Goal: Task Accomplishment & Management: Manage account settings

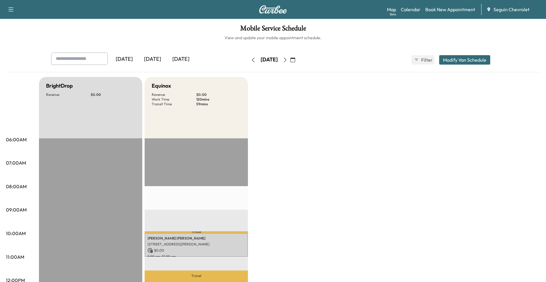
scroll to position [118, 0]
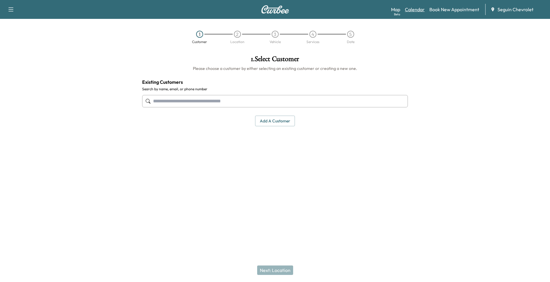
click at [417, 11] on link "Calendar" at bounding box center [415, 9] width 20 height 7
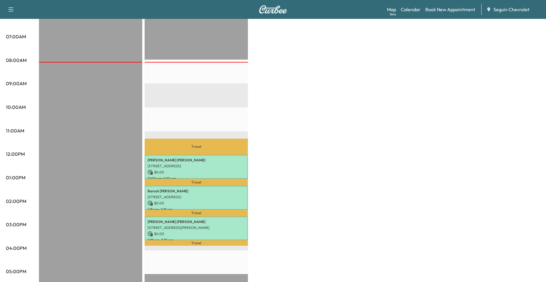
scroll to position [206, 0]
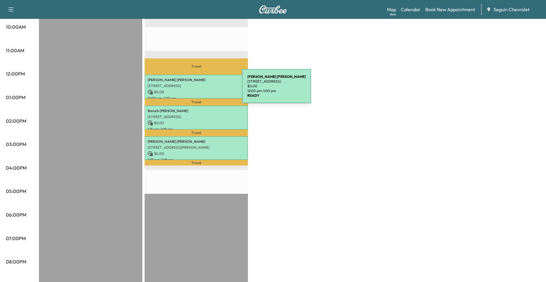
click at [198, 90] on p "$ 0.00" at bounding box center [195, 91] width 97 height 5
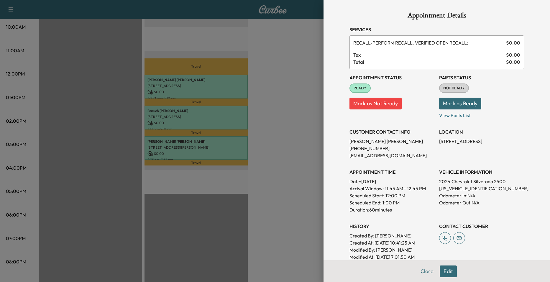
click at [211, 73] on div at bounding box center [275, 141] width 550 height 282
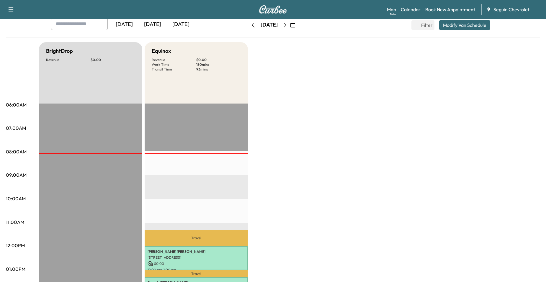
scroll to position [29, 0]
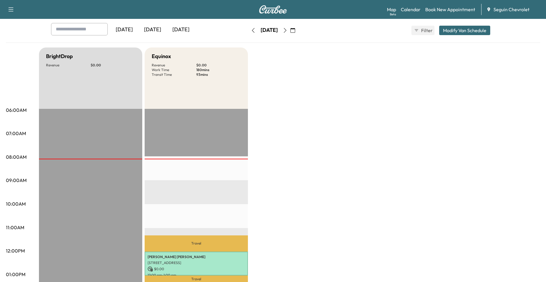
click at [287, 30] on icon "button" at bounding box center [285, 30] width 5 height 5
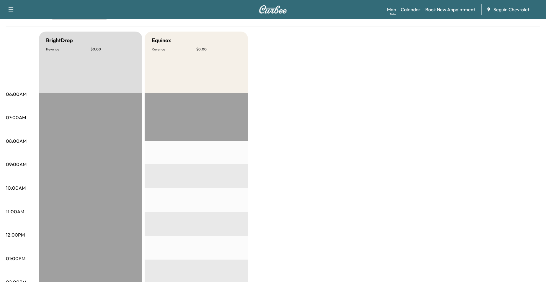
scroll to position [29, 0]
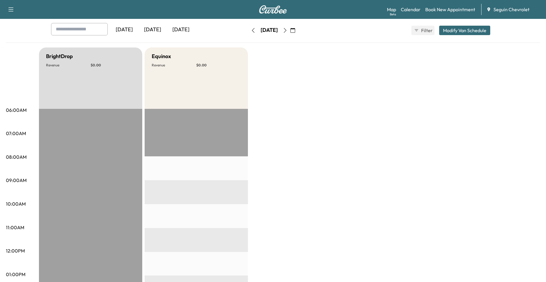
click at [290, 34] on button "button" at bounding box center [285, 30] width 10 height 9
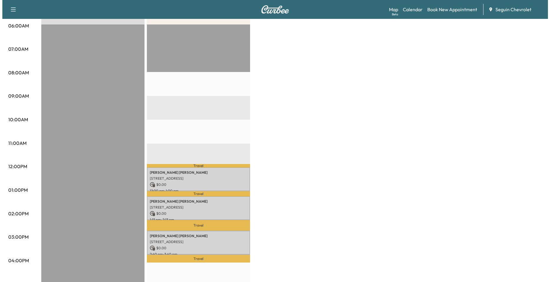
scroll to position [118, 0]
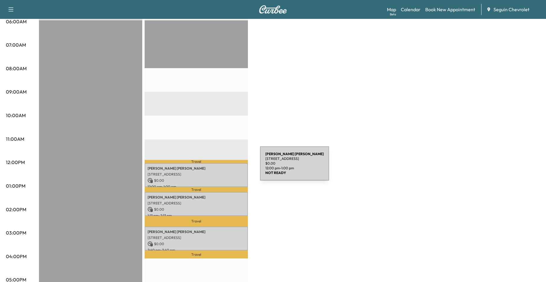
click at [216, 167] on p "Xavier Artiaga" at bounding box center [195, 168] width 97 height 5
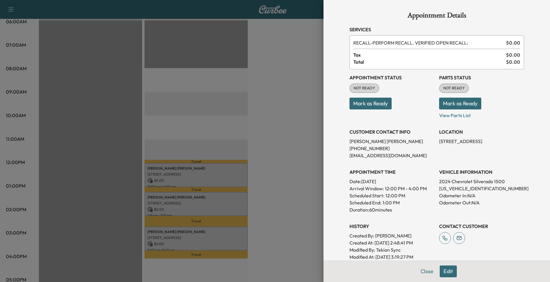
click at [212, 152] on div at bounding box center [275, 141] width 550 height 282
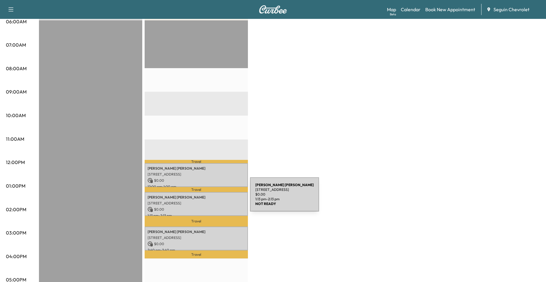
click at [206, 204] on div "Alcario Garcia 4930 ELM CREEK, SEGUIN, TX 78155, US $ 0.00 1:13 pm - 2:13 pm" at bounding box center [196, 204] width 103 height 24
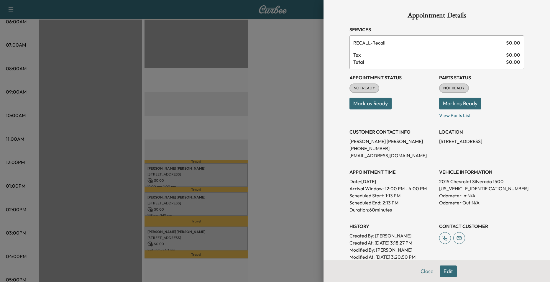
click at [209, 152] on div at bounding box center [275, 141] width 550 height 282
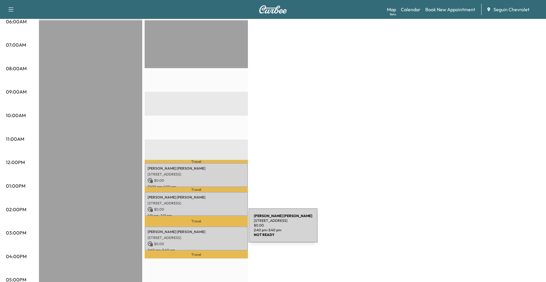
click at [204, 229] on p "Jose Granados Jimenez" at bounding box center [195, 231] width 97 height 5
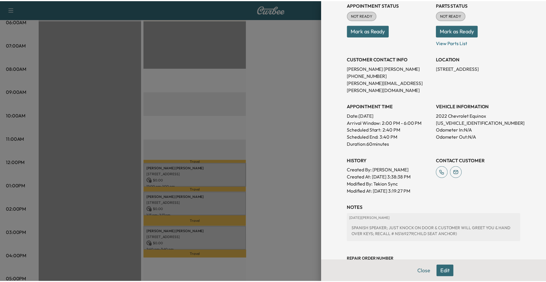
scroll to position [114, 0]
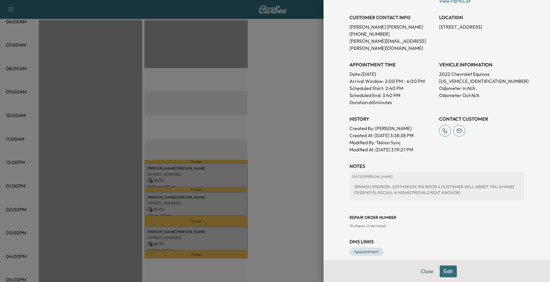
click at [249, 131] on div at bounding box center [275, 141] width 550 height 282
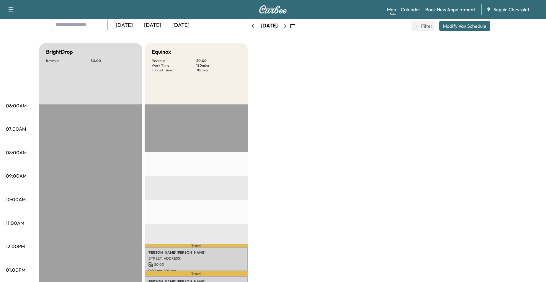
scroll to position [0, 0]
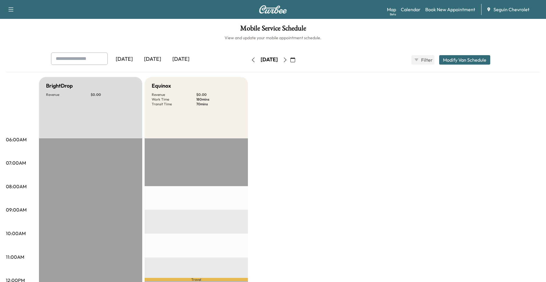
click at [287, 61] on icon "button" at bounding box center [285, 60] width 5 height 5
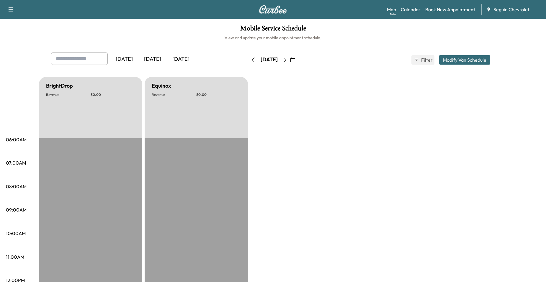
click at [290, 63] on button "button" at bounding box center [285, 59] width 10 height 9
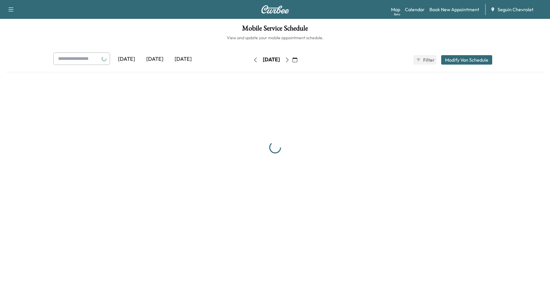
click at [300, 63] on button "button" at bounding box center [295, 59] width 10 height 9
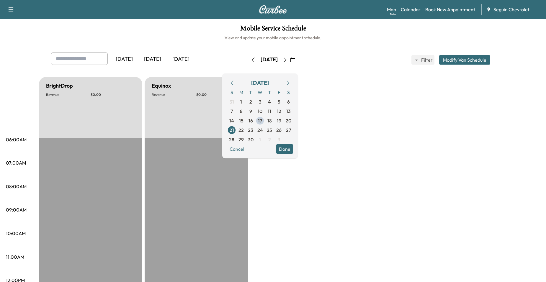
click at [287, 61] on icon "button" at bounding box center [285, 60] width 5 height 5
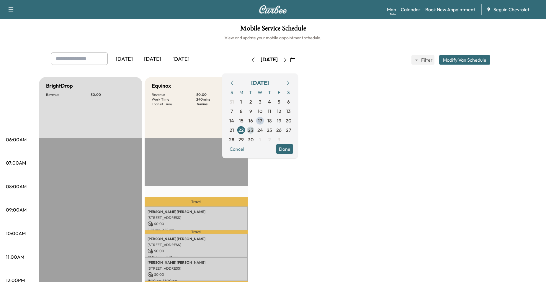
click at [255, 129] on span "23" at bounding box center [250, 129] width 9 height 9
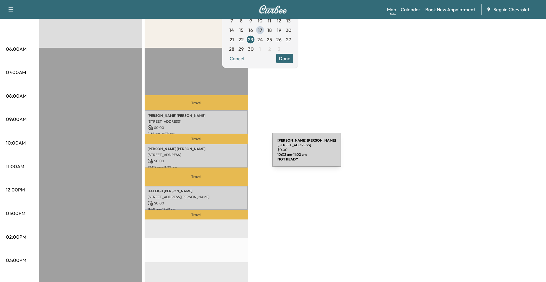
scroll to position [88, 0]
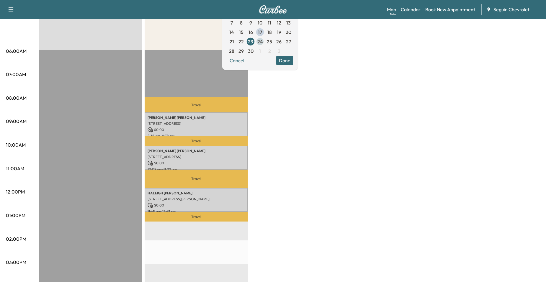
click at [263, 41] on span "24" at bounding box center [260, 41] width 6 height 7
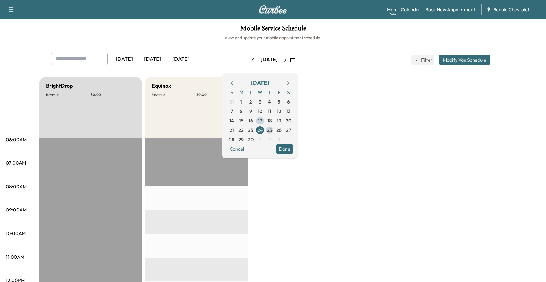
click at [274, 129] on span "25" at bounding box center [269, 129] width 9 height 9
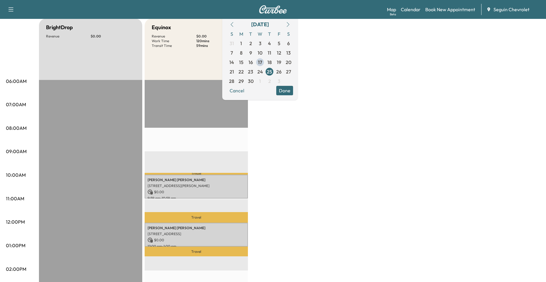
scroll to position [59, 0]
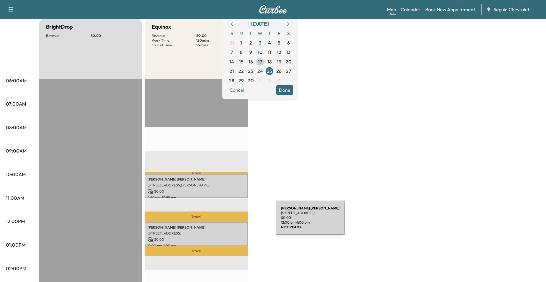
click at [230, 223] on div "Luis Reyes-hipolito 2740 W SAN ANTONIO ST, NEW BRAUNFELS, TX 78130, US $ 0.00 1…" at bounding box center [196, 234] width 103 height 24
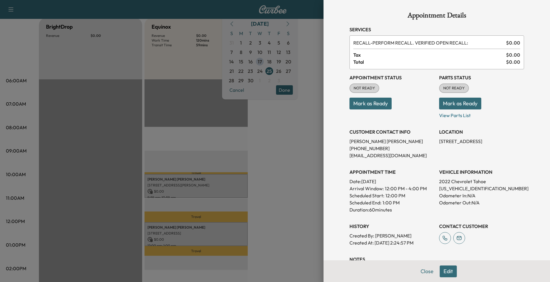
click at [265, 202] on div at bounding box center [275, 141] width 550 height 282
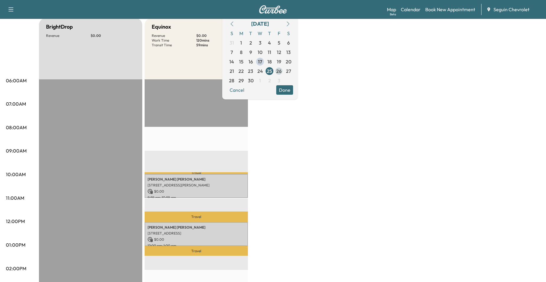
click at [281, 73] on span "26" at bounding box center [278, 71] width 5 height 7
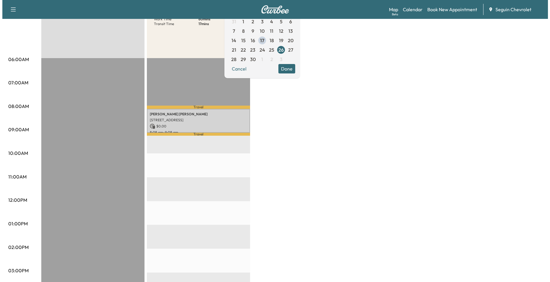
scroll to position [88, 0]
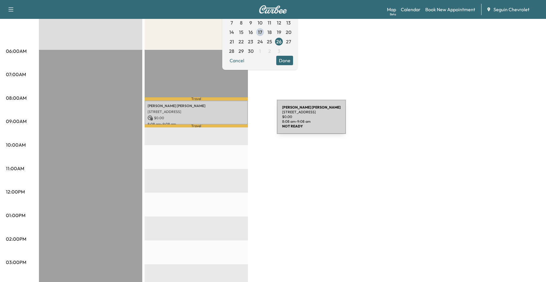
click at [232, 120] on div "Larry Blake 2997 Saddlehorn Drive, Seguin, TX 78155, USA $ 0.00 8:08 am - 9:08 …" at bounding box center [196, 113] width 103 height 24
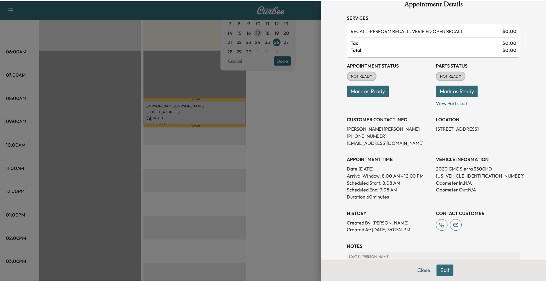
scroll to position [12, 0]
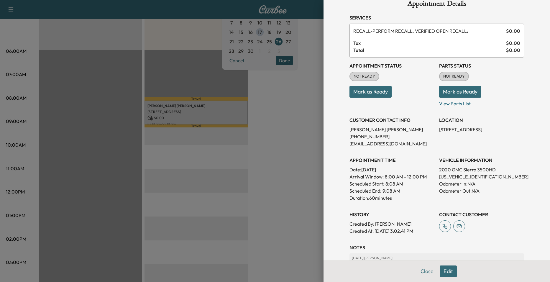
drag, startPoint x: 305, startPoint y: 150, endPoint x: 305, endPoint y: 146, distance: 3.8
click at [304, 150] on div at bounding box center [275, 141] width 550 height 282
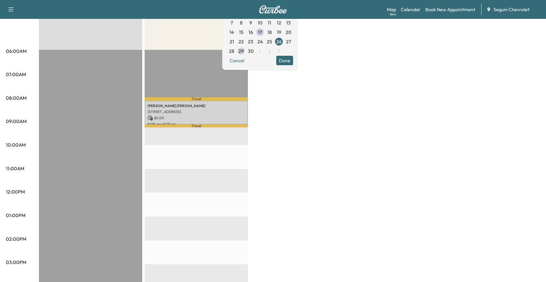
click at [244, 52] on span "29" at bounding box center [240, 50] width 5 height 7
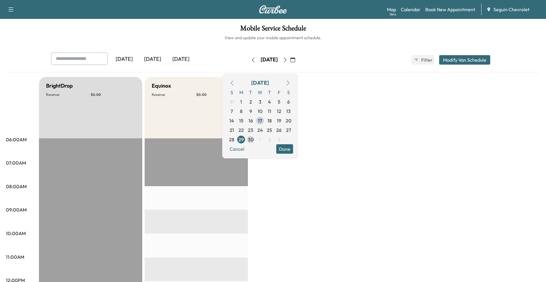
click at [253, 137] on span "30" at bounding box center [251, 139] width 6 height 7
click at [244, 140] on span "29" at bounding box center [240, 139] width 5 height 7
click at [253, 140] on span "30" at bounding box center [251, 139] width 6 height 7
click at [265, 140] on span "1" at bounding box center [259, 139] width 9 height 9
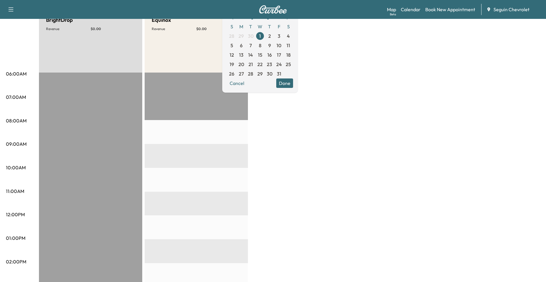
scroll to position [59, 0]
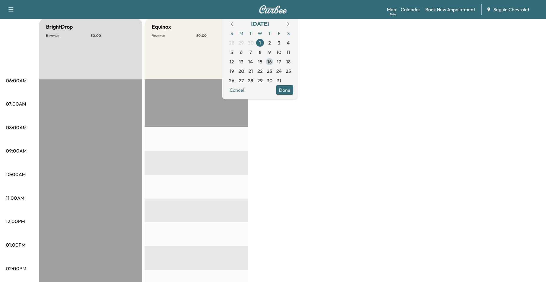
click at [272, 63] on span "16" at bounding box center [269, 61] width 4 height 7
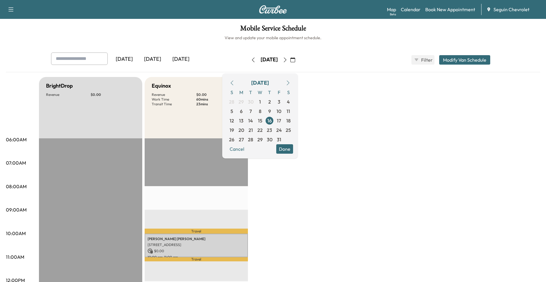
click at [115, 66] on div "Yesterday Today Tomorrow" at bounding box center [140, 59] width 178 height 15
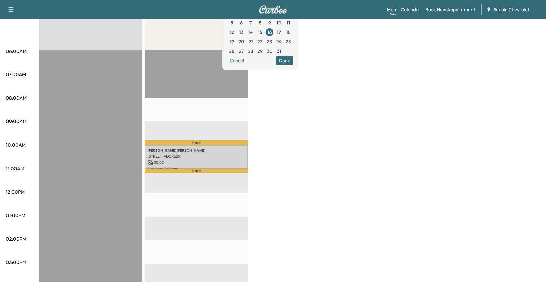
click at [279, 189] on div "BrightDrop Revenue $ 0.00 EST Start Equinox Revenue $ 0.00 Work Time 60 mins Tr…" at bounding box center [289, 209] width 501 height 442
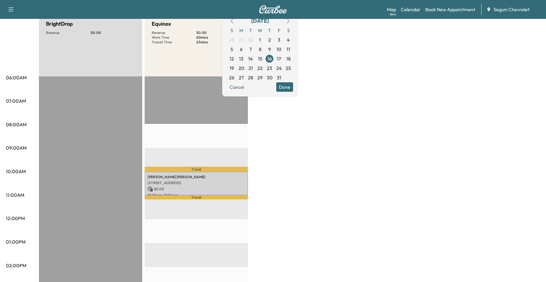
scroll to position [59, 0]
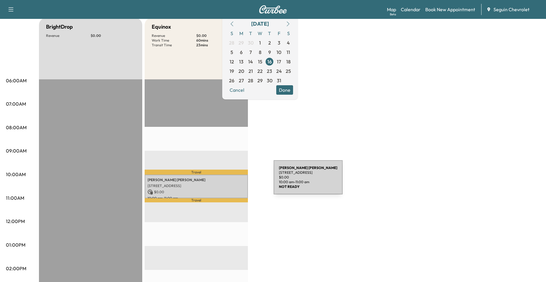
click at [229, 181] on p "Kenneth Moore" at bounding box center [195, 180] width 97 height 5
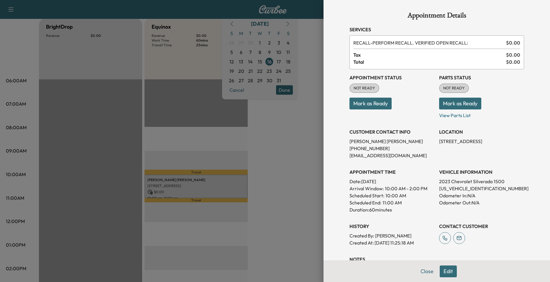
click at [266, 178] on div at bounding box center [275, 141] width 550 height 282
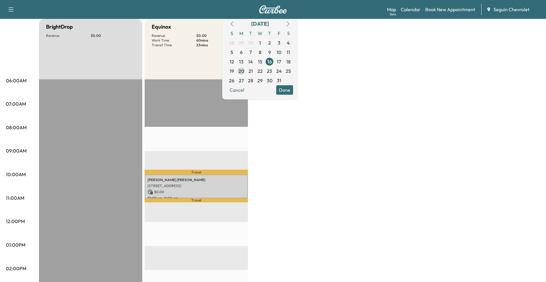
click at [244, 70] on span "20" at bounding box center [241, 71] width 6 height 7
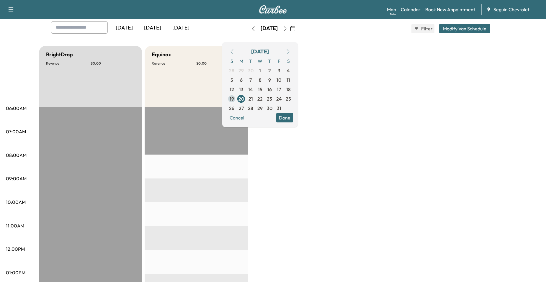
scroll to position [88, 0]
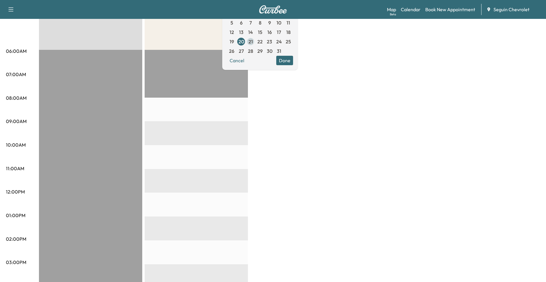
click at [253, 45] on span "21" at bounding box center [250, 41] width 4 height 7
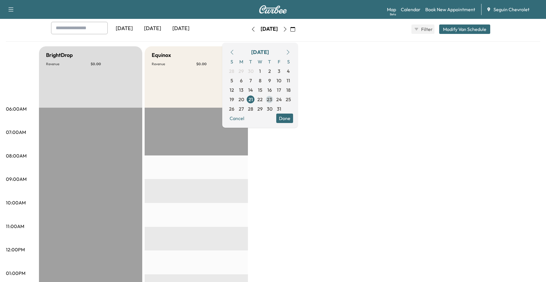
scroll to position [29, 0]
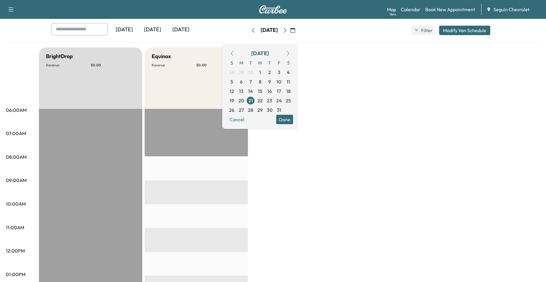
click at [293, 116] on button "Done" at bounding box center [284, 119] width 17 height 9
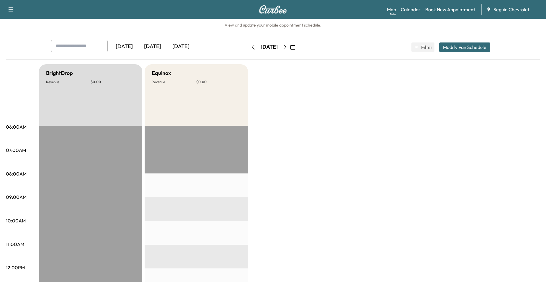
scroll to position [0, 0]
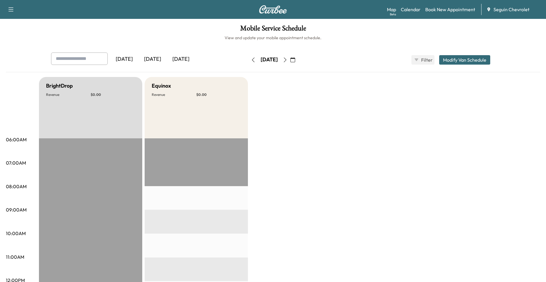
click at [248, 60] on button "button" at bounding box center [253, 59] width 10 height 9
click at [298, 59] on button "button" at bounding box center [293, 59] width 10 height 9
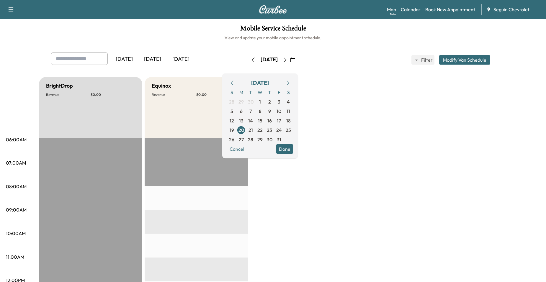
click at [293, 152] on button "Done" at bounding box center [284, 148] width 17 height 9
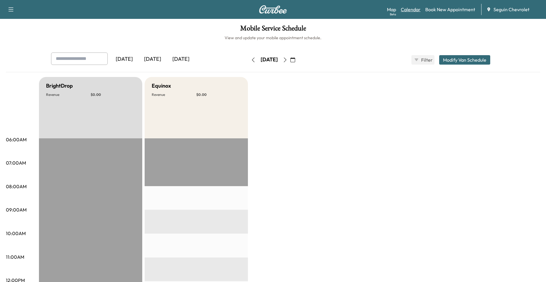
click at [405, 12] on link "Calendar" at bounding box center [410, 9] width 20 height 7
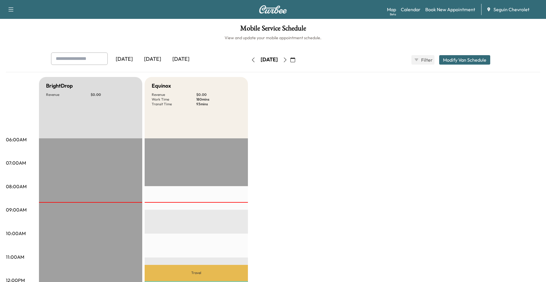
click at [290, 64] on button "button" at bounding box center [285, 59] width 10 height 9
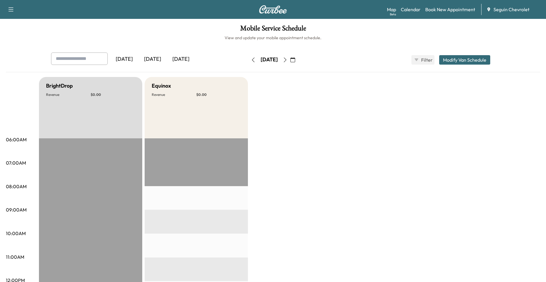
click at [290, 64] on button "button" at bounding box center [285, 59] width 10 height 9
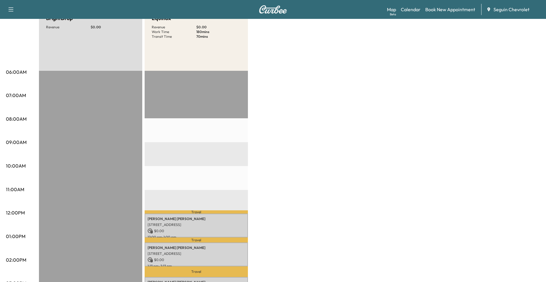
scroll to position [59, 0]
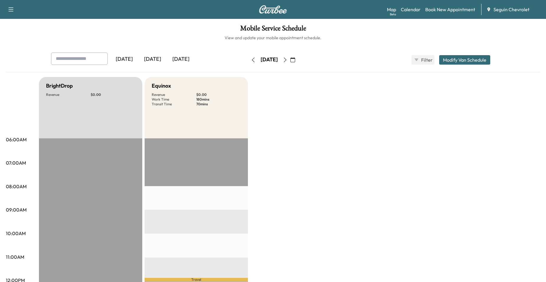
click at [287, 61] on icon "button" at bounding box center [285, 60] width 5 height 5
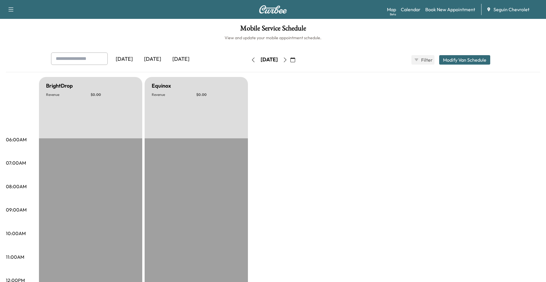
click at [286, 61] on icon "button" at bounding box center [285, 60] width 3 height 5
click at [298, 61] on button "button" at bounding box center [293, 59] width 10 height 9
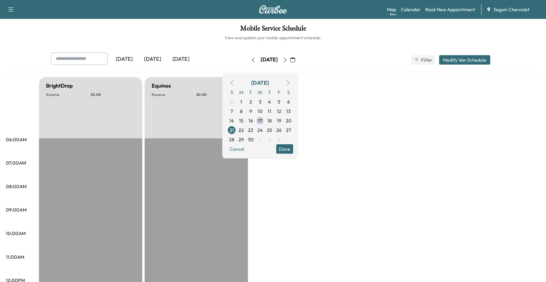
click at [287, 61] on icon "button" at bounding box center [285, 60] width 5 height 5
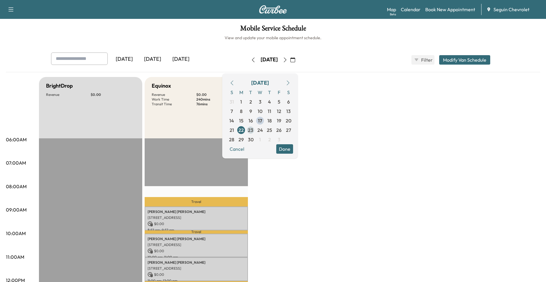
click at [253, 128] on span "23" at bounding box center [250, 130] width 5 height 7
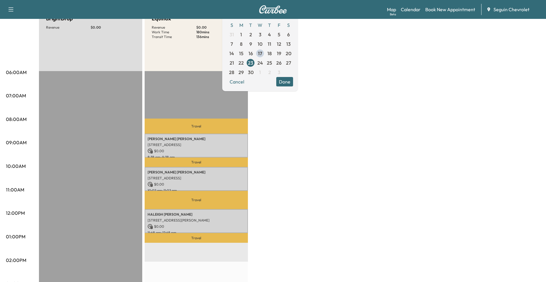
scroll to position [88, 0]
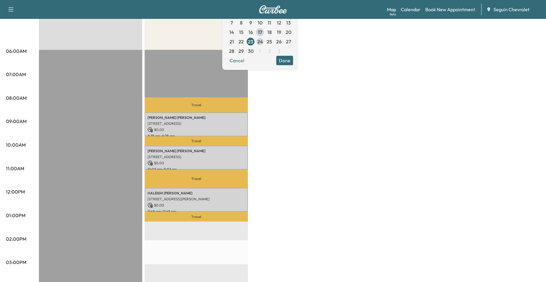
click at [263, 42] on span "24" at bounding box center [260, 41] width 6 height 7
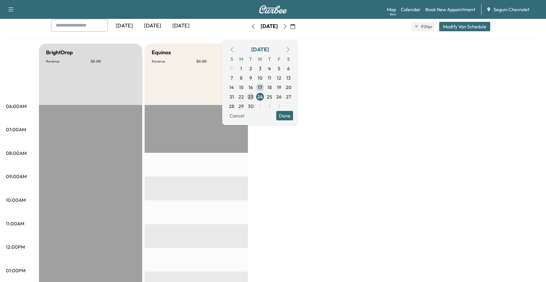
scroll to position [29, 0]
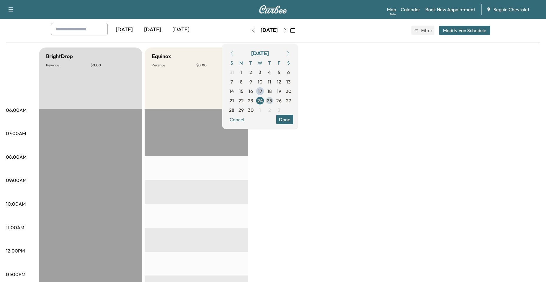
click at [274, 101] on span "25" at bounding box center [269, 100] width 9 height 9
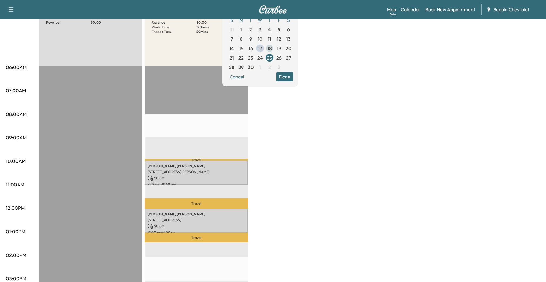
scroll to position [29, 0]
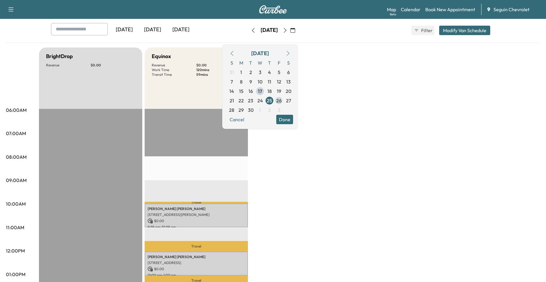
click at [281, 102] on span "26" at bounding box center [278, 100] width 5 height 7
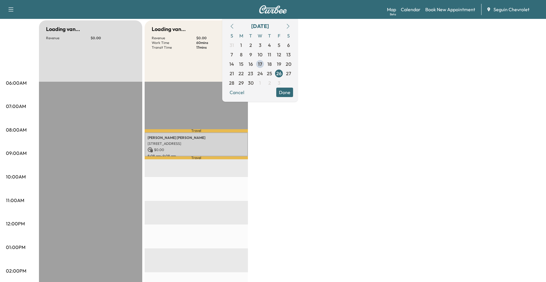
scroll to position [59, 0]
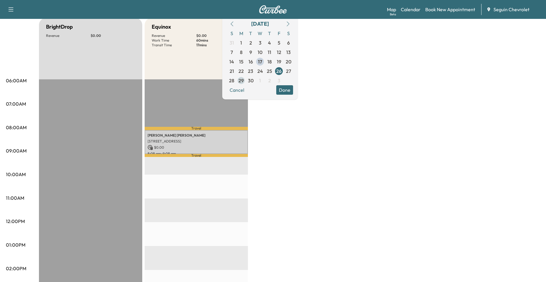
click at [246, 81] on span "29" at bounding box center [240, 80] width 9 height 9
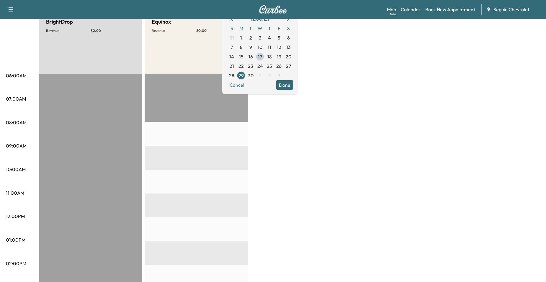
scroll to position [59, 0]
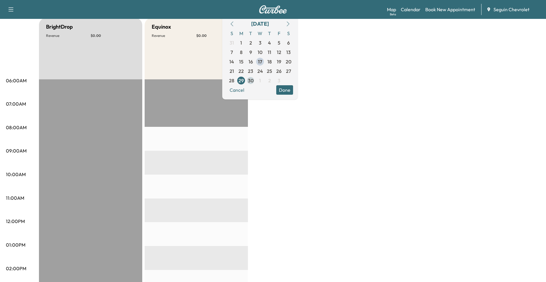
click at [253, 82] on span "30" at bounding box center [251, 80] width 6 height 7
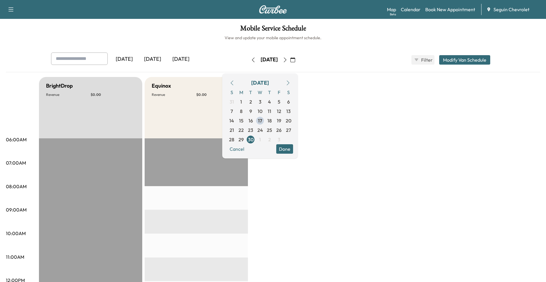
click at [293, 149] on button "Done" at bounding box center [284, 148] width 17 height 9
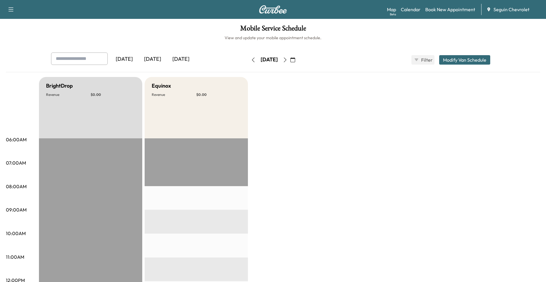
click at [295, 59] on icon "button" at bounding box center [292, 60] width 5 height 5
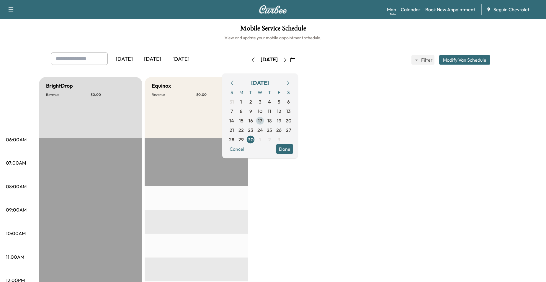
click at [262, 121] on span "17" at bounding box center [260, 120] width 4 height 7
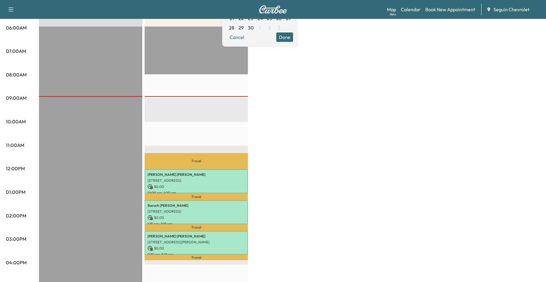
scroll to position [88, 0]
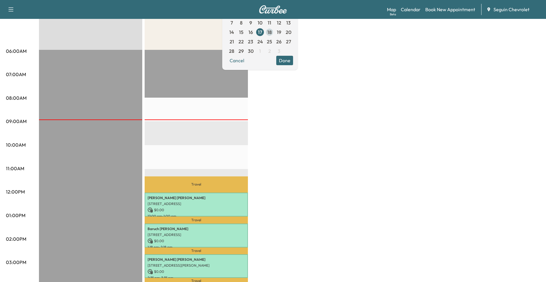
click at [274, 31] on span "18" at bounding box center [269, 31] width 9 height 9
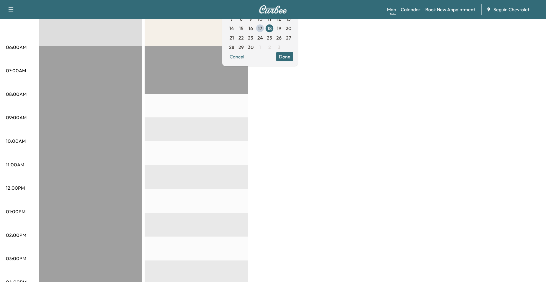
scroll to position [88, 0]
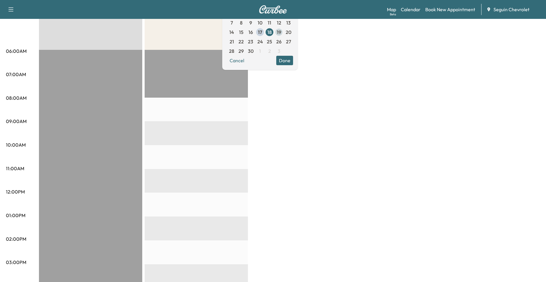
click at [283, 34] on span "19" at bounding box center [278, 31] width 9 height 9
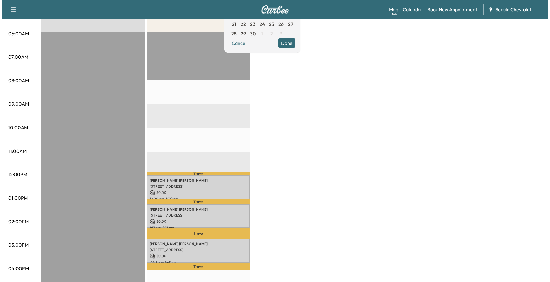
scroll to position [118, 0]
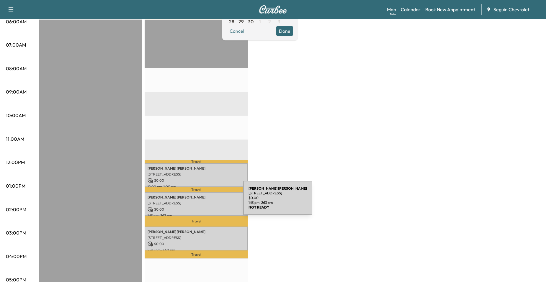
click at [199, 201] on p "[STREET_ADDRESS]" at bounding box center [195, 203] width 97 height 5
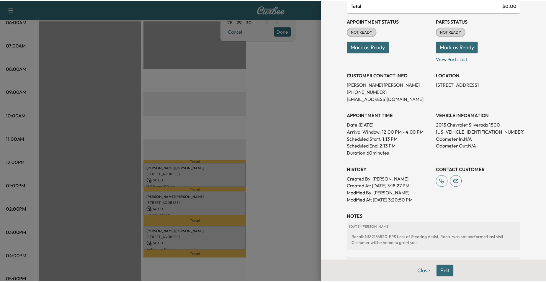
scroll to position [144, 0]
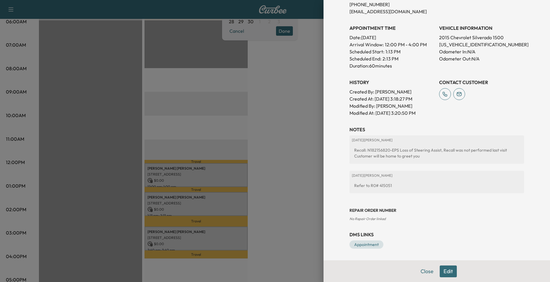
click at [273, 123] on div at bounding box center [275, 141] width 550 height 282
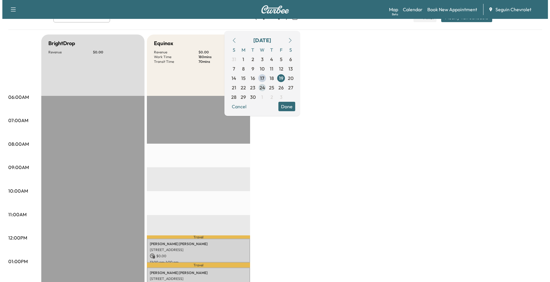
scroll to position [0, 0]
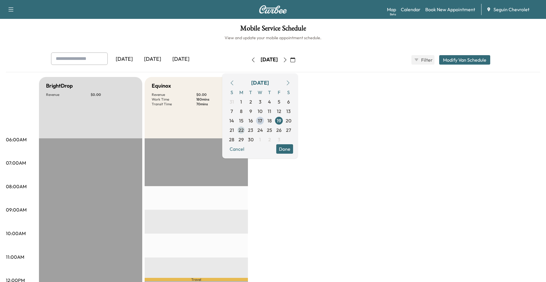
click at [244, 130] on span "22" at bounding box center [240, 130] width 5 height 7
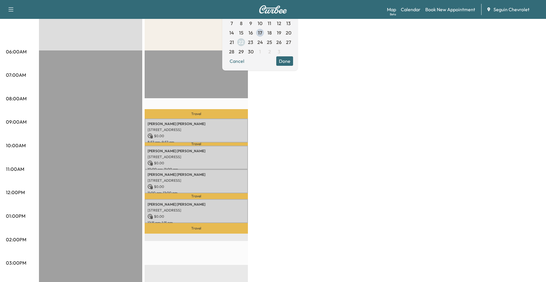
scroll to position [88, 0]
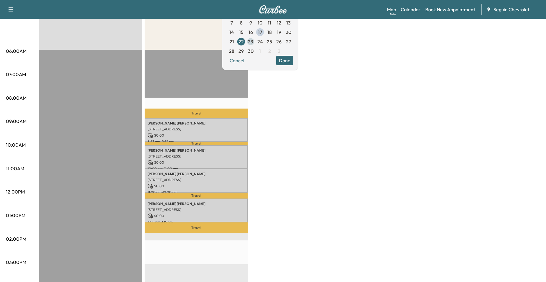
click at [253, 40] on span "23" at bounding box center [250, 41] width 5 height 7
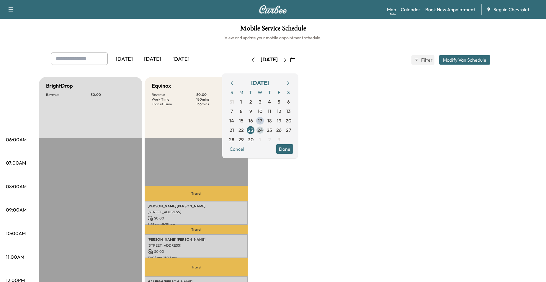
click at [263, 131] on span "24" at bounding box center [260, 130] width 6 height 7
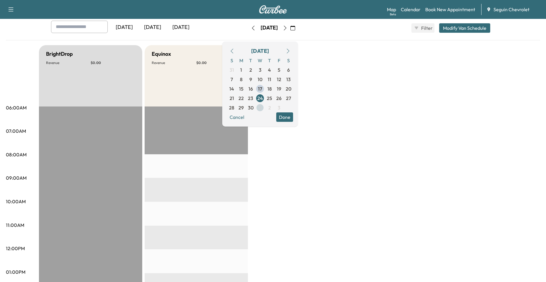
scroll to position [29, 0]
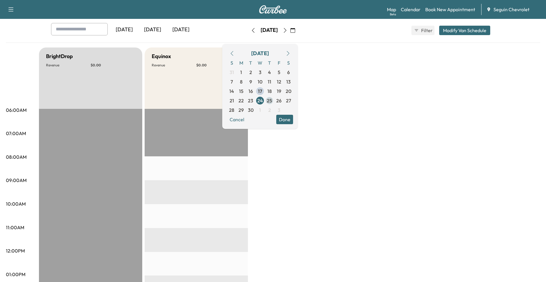
click at [272, 103] on span "25" at bounding box center [269, 100] width 5 height 7
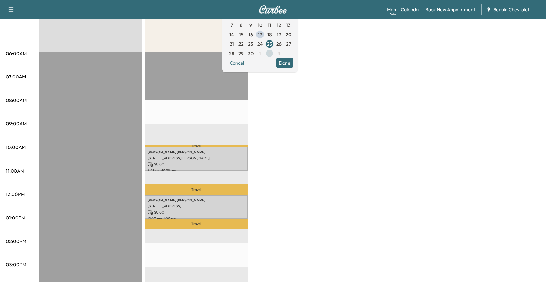
scroll to position [88, 0]
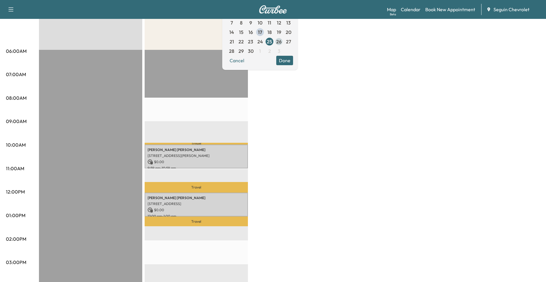
click at [281, 40] on span "26" at bounding box center [278, 41] width 5 height 7
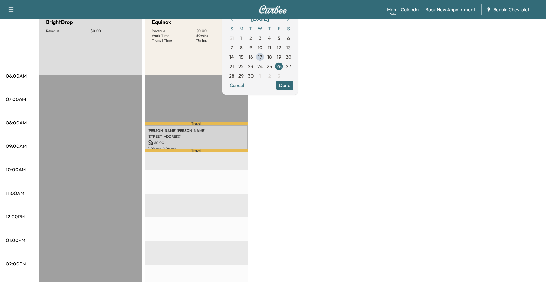
scroll to position [88, 0]
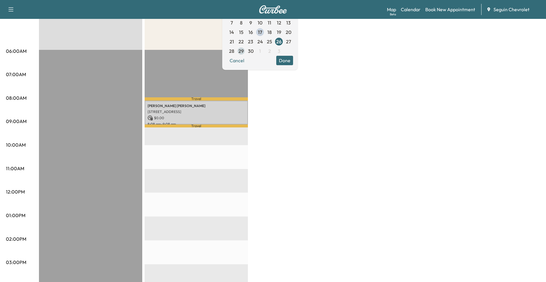
click at [244, 52] on span "29" at bounding box center [240, 50] width 5 height 7
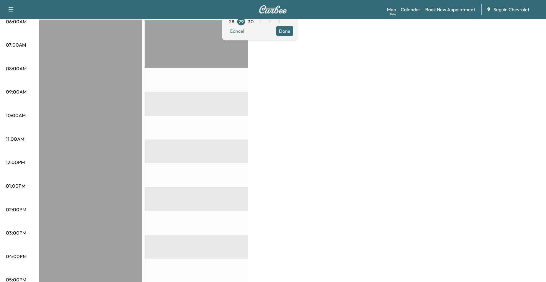
scroll to position [59, 0]
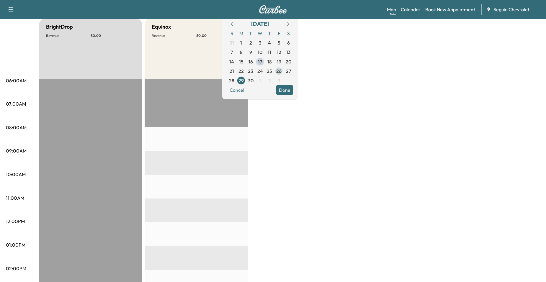
click at [281, 70] on span "26" at bounding box center [278, 71] width 5 height 7
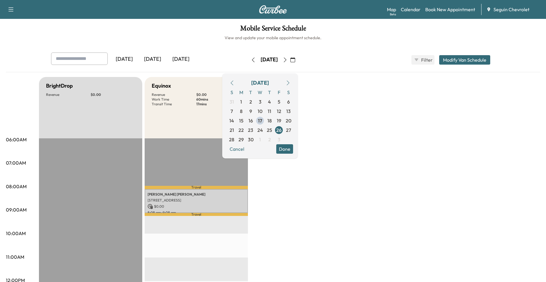
click at [293, 147] on button "Done" at bounding box center [284, 148] width 17 height 9
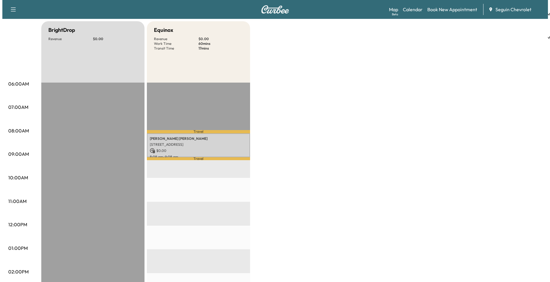
scroll to position [147, 0]
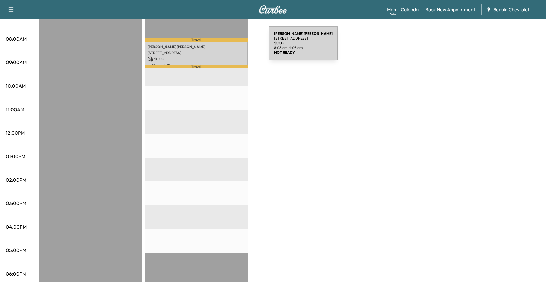
click at [224, 47] on p "Larry Blake" at bounding box center [195, 47] width 97 height 5
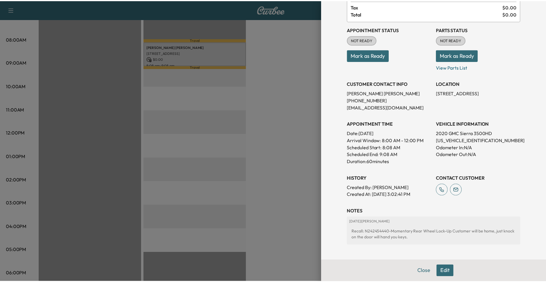
scroll to position [100, 0]
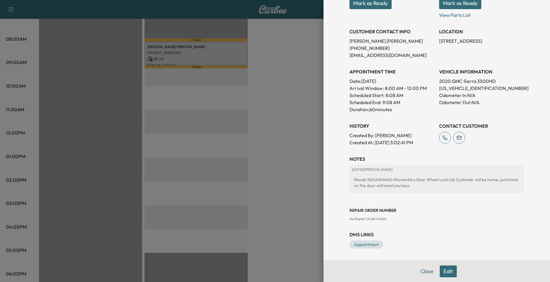
click at [295, 121] on div at bounding box center [275, 141] width 550 height 282
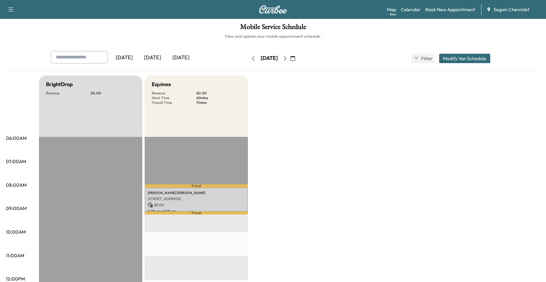
scroll to position [0, 0]
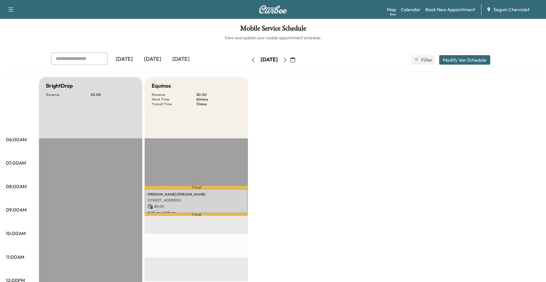
click at [295, 60] on icon "button" at bounding box center [292, 60] width 5 height 5
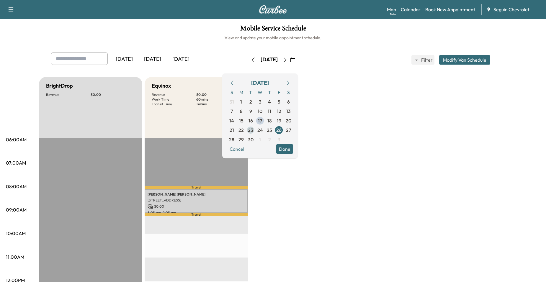
click at [253, 129] on span "23" at bounding box center [250, 130] width 5 height 7
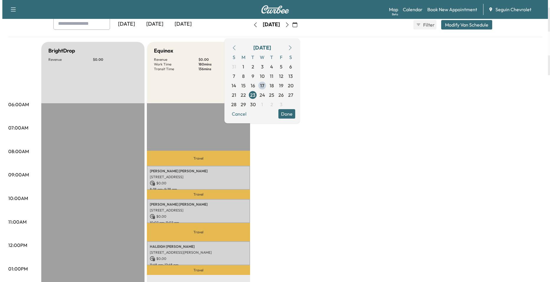
scroll to position [118, 0]
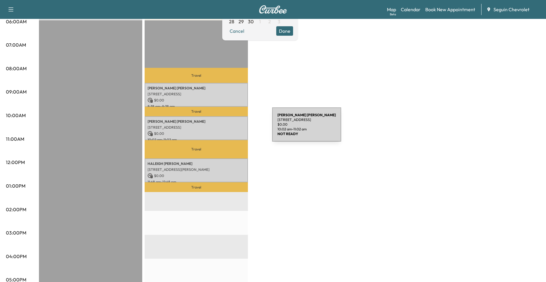
click at [228, 128] on p "[STREET_ADDRESS]" at bounding box center [195, 127] width 97 height 5
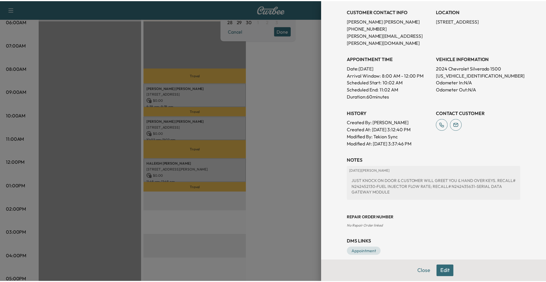
scroll to position [0, 0]
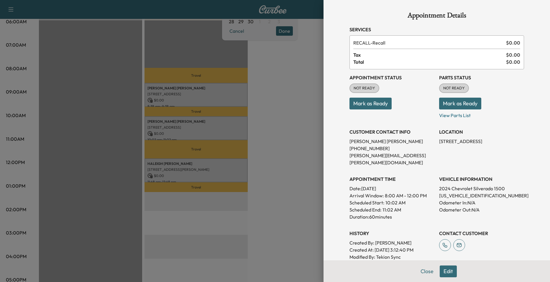
click at [291, 149] on div at bounding box center [275, 141] width 550 height 282
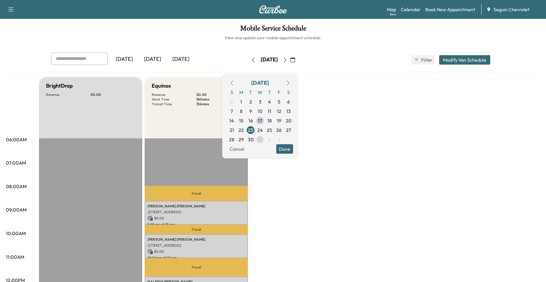
click at [261, 142] on span "1" at bounding box center [260, 139] width 2 height 7
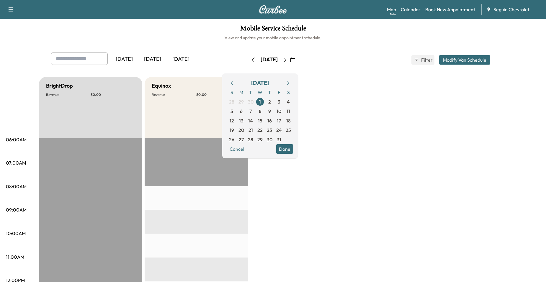
click at [234, 82] on icon "button" at bounding box center [231, 83] width 5 height 5
click at [253, 131] on span "23" at bounding box center [250, 130] width 5 height 7
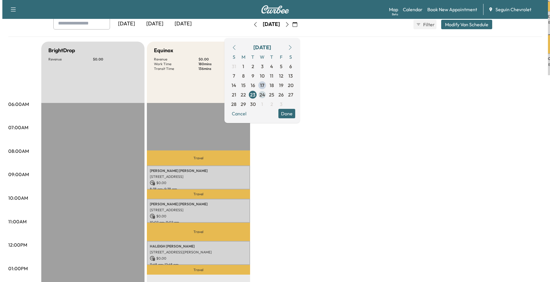
scroll to position [29, 0]
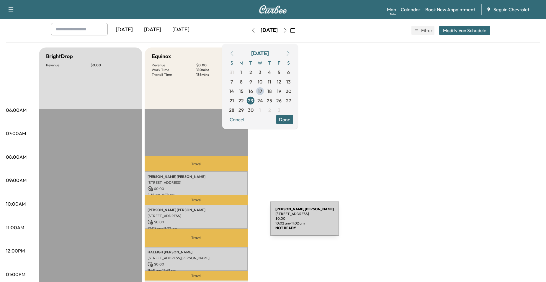
click at [226, 222] on p "$ 0.00" at bounding box center [195, 221] width 97 height 5
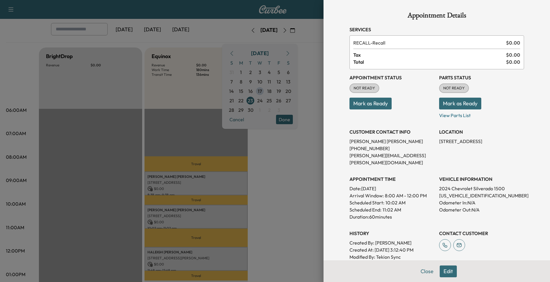
click at [445, 274] on button "Edit" at bounding box center [448, 271] width 17 height 12
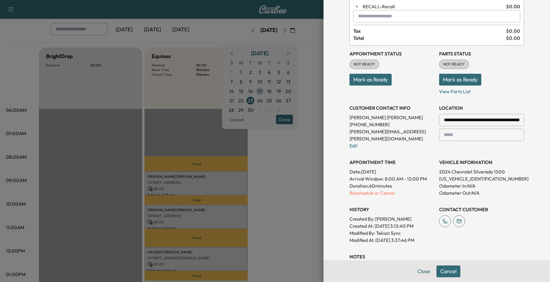
scroll to position [141, 0]
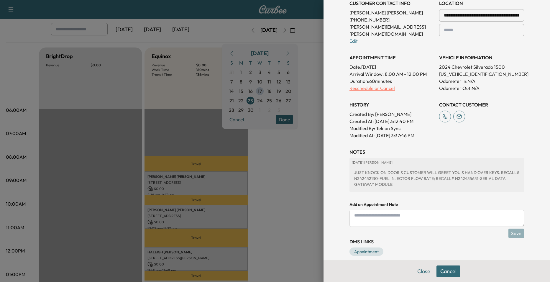
click at [371, 85] on p "Reschedule or Cancel" at bounding box center [391, 88] width 85 height 7
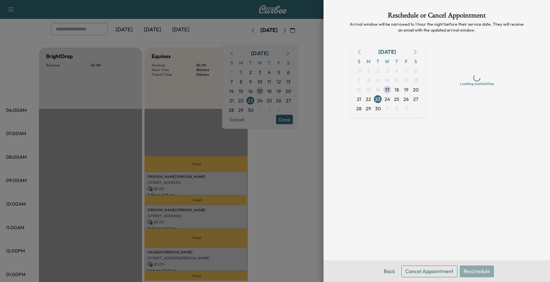
scroll to position [0, 0]
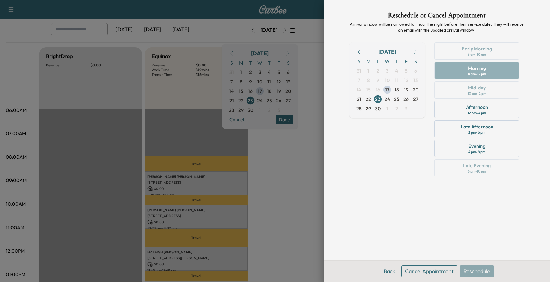
click at [411, 51] on button "button" at bounding box center [415, 51] width 10 height 9
click at [388, 72] on span "1" at bounding box center [387, 70] width 2 height 7
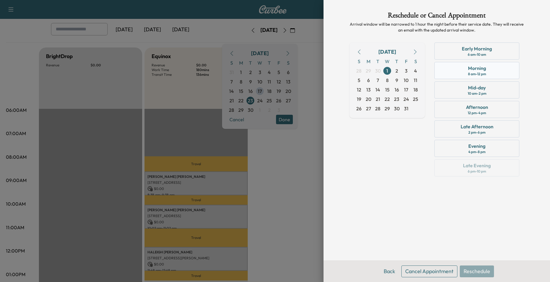
click at [470, 75] on div "8 am - 12 pm" at bounding box center [477, 74] width 18 height 5
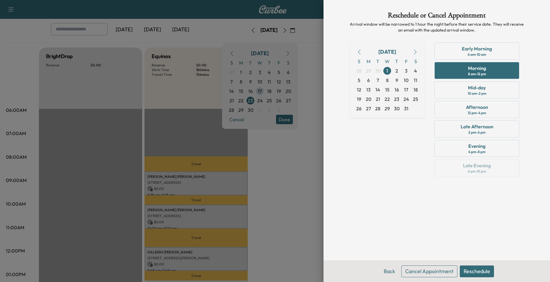
click at [475, 272] on button "Reschedule" at bounding box center [477, 271] width 34 height 12
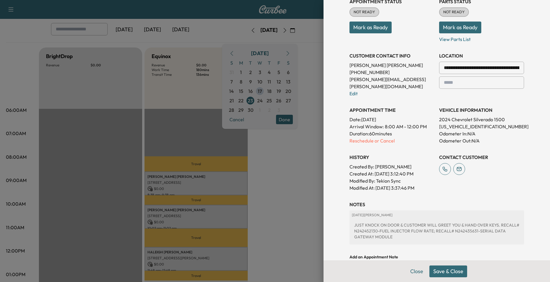
scroll to position [141, 0]
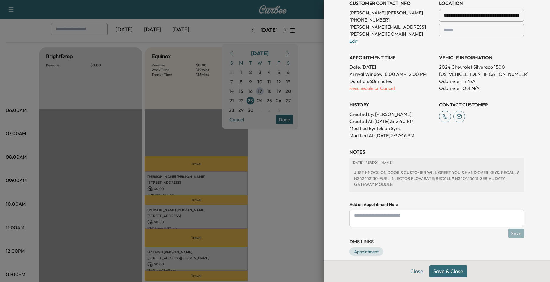
click at [450, 271] on button "Save & Close" at bounding box center [448, 271] width 38 height 12
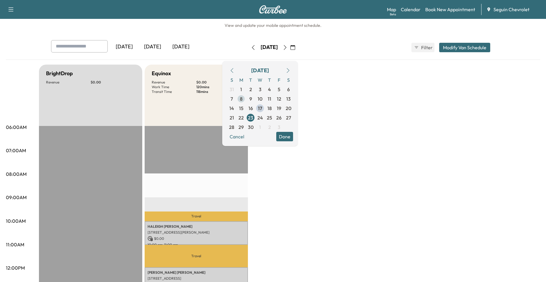
scroll to position [0, 0]
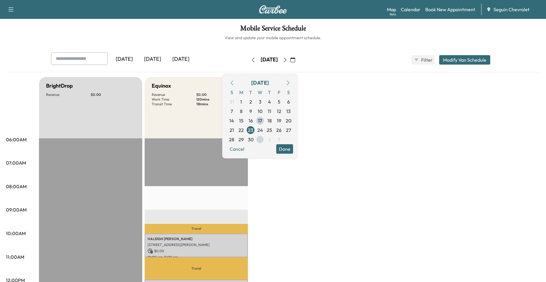
click at [265, 138] on span "1" at bounding box center [259, 139] width 9 height 9
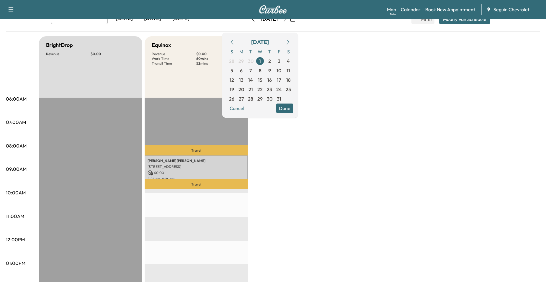
scroll to position [147, 0]
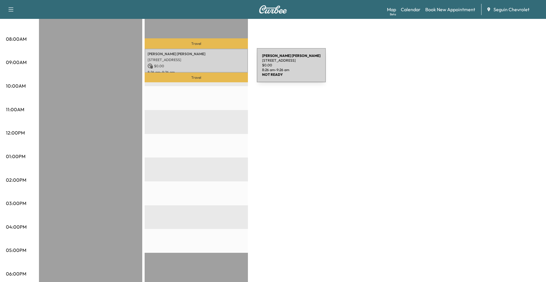
click at [212, 69] on div "Mathew Correa 2271 GARDEN SUN PL, NEW BRAUNFELS, TX 78130, US $ 0.00 8:26 am - …" at bounding box center [196, 61] width 103 height 24
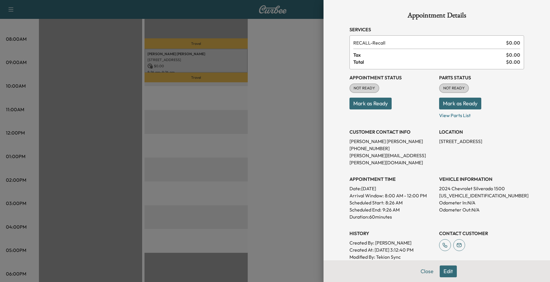
click at [270, 145] on div at bounding box center [275, 141] width 550 height 282
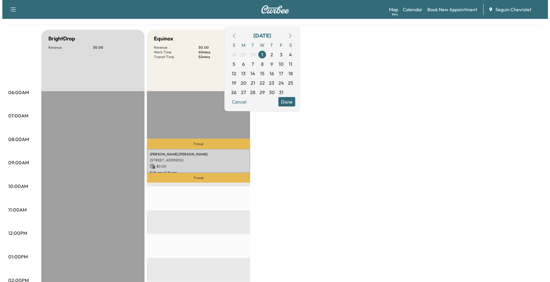
scroll to position [29, 0]
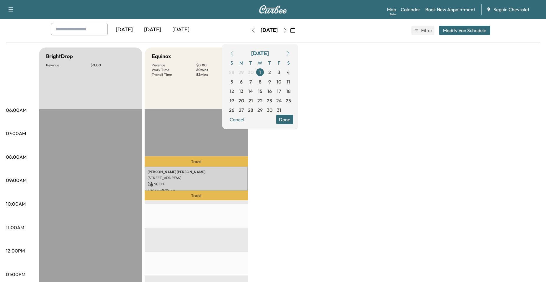
click at [200, 168] on div "Mathew Correa 2271 GARDEN SUN PL, NEW BRAUNFELS, TX 78130, US $ 0.00 8:26 am - …" at bounding box center [196, 179] width 103 height 24
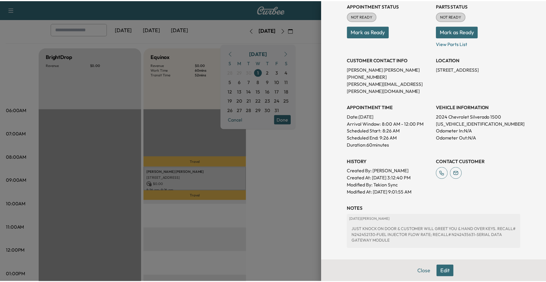
scroll to position [120, 0]
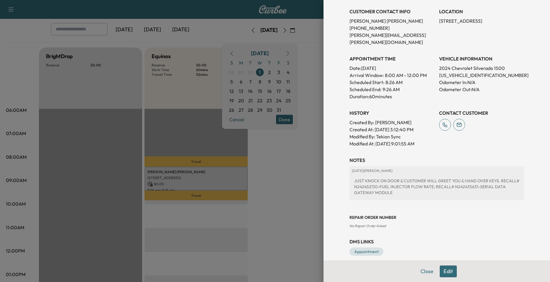
click at [299, 168] on div at bounding box center [275, 141] width 550 height 282
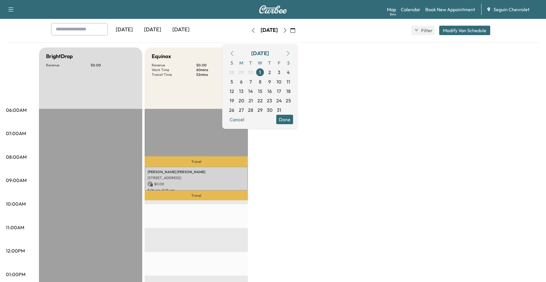
click at [293, 117] on button "Done" at bounding box center [284, 119] width 17 height 9
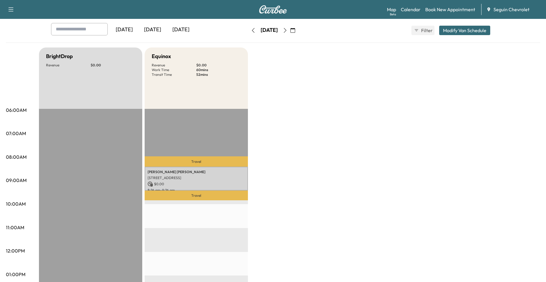
click at [251, 32] on icon "button" at bounding box center [253, 30] width 5 height 5
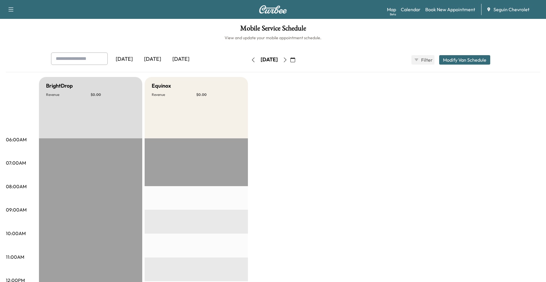
click at [295, 58] on icon "button" at bounding box center [292, 60] width 5 height 5
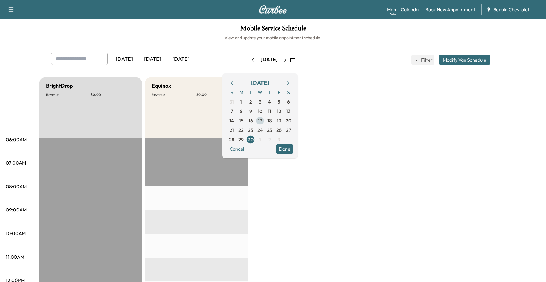
click at [262, 119] on span "17" at bounding box center [260, 120] width 4 height 7
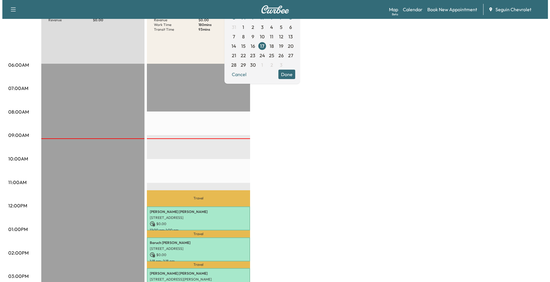
scroll to position [147, 0]
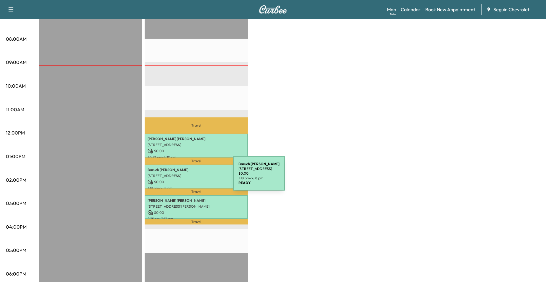
click at [189, 177] on div "Baruch Almonte Roman 2551 KATY ST, NEW BRAUNFELS, TX 78130, US $ 0.00 1:18 pm -…" at bounding box center [196, 177] width 103 height 24
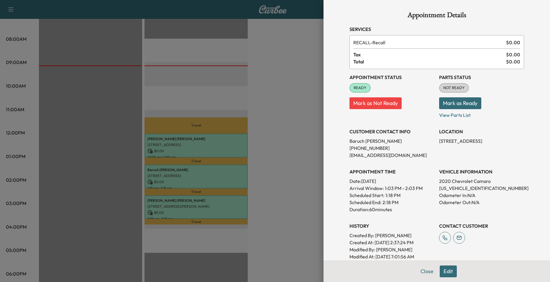
scroll to position [0, 0]
drag, startPoint x: 267, startPoint y: 170, endPoint x: 255, endPoint y: 180, distance: 14.5
click at [267, 170] on div at bounding box center [275, 141] width 550 height 282
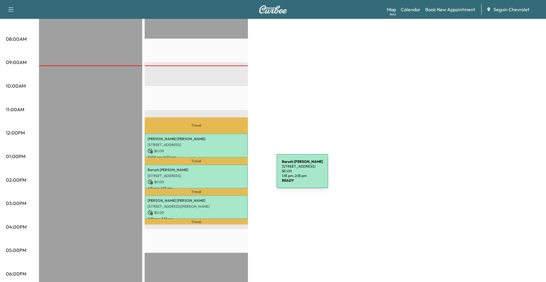
click at [232, 175] on p "2551 KATY ST, NEW BRAUNFELS, TX 78130, US" at bounding box center [195, 175] width 97 height 5
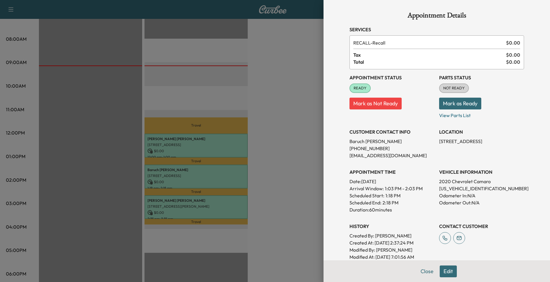
click at [306, 117] on div at bounding box center [275, 141] width 550 height 282
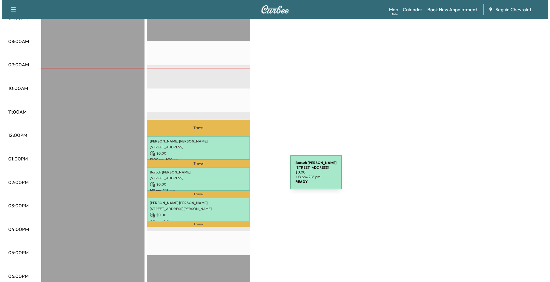
scroll to position [147, 0]
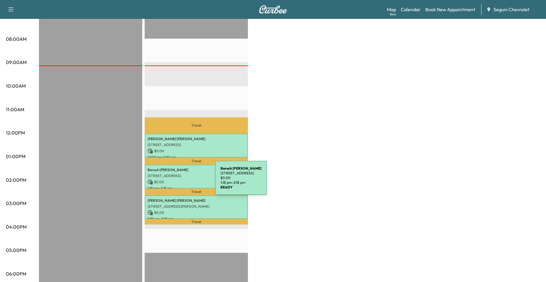
click at [171, 181] on p "$ 0.00" at bounding box center [195, 181] width 97 height 5
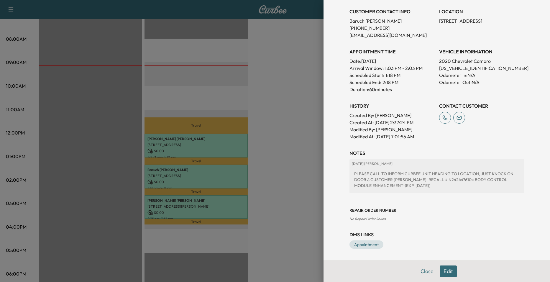
scroll to position [91, 0]
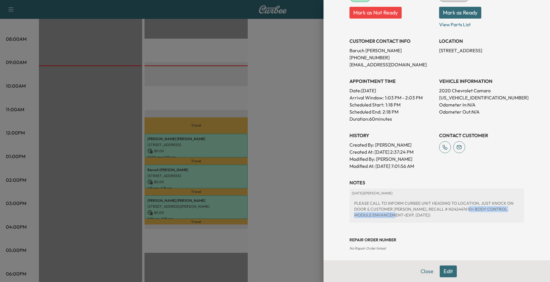
drag, startPoint x: 460, startPoint y: 210, endPoint x: 380, endPoint y: 217, distance: 80.2
click at [380, 217] on div "PLEASE CALL TO INFORM CURBEE UNIT HEADING TO LOCATION, JUST KNOCK ON DOOR & CUS…" at bounding box center [437, 209] width 170 height 22
drag, startPoint x: 380, startPoint y: 217, endPoint x: 372, endPoint y: 215, distance: 8.8
drag, startPoint x: 372, startPoint y: 215, endPoint x: 322, endPoint y: 164, distance: 70.9
click at [324, 164] on div "Appointment Details Services RECALL - Recall $ 0.00 Tax $ 0.00 Total $ 0.00 App…" at bounding box center [437, 141] width 226 height 282
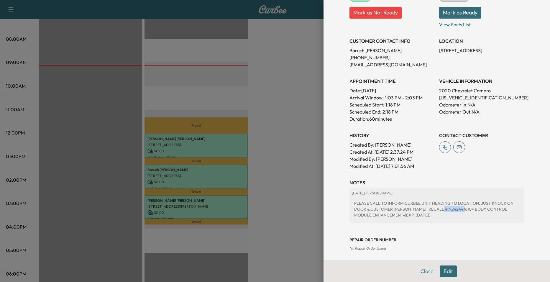
drag, startPoint x: 434, startPoint y: 209, endPoint x: 456, endPoint y: 210, distance: 22.7
click at [456, 210] on div "PLEASE CALL TO INFORM CURBEE UNIT HEADING TO LOCATION, JUST KNOCK ON DOOR & CUS…" at bounding box center [437, 209] width 170 height 22
drag, startPoint x: 456, startPoint y: 210, endPoint x: 450, endPoint y: 211, distance: 6.2
copy div "N242447610"
click at [291, 153] on div at bounding box center [275, 141] width 550 height 282
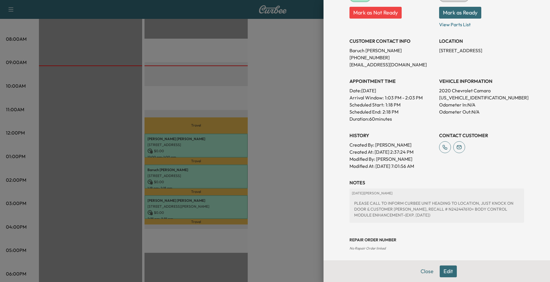
scroll to position [0, 0]
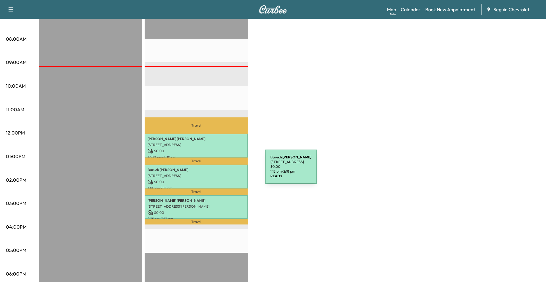
click at [215, 178] on div "Baruch Almonte Roman 2551 KATY ST, NEW BRAUNFELS, TX 78130, US $ 0.00 1:18 pm -…" at bounding box center [196, 177] width 103 height 24
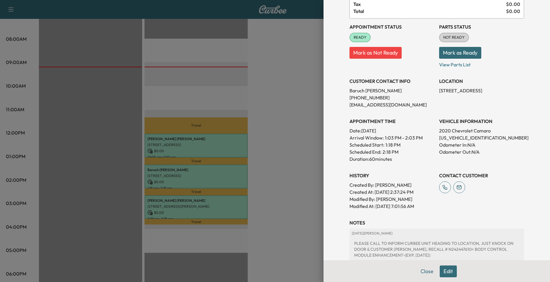
scroll to position [59, 0]
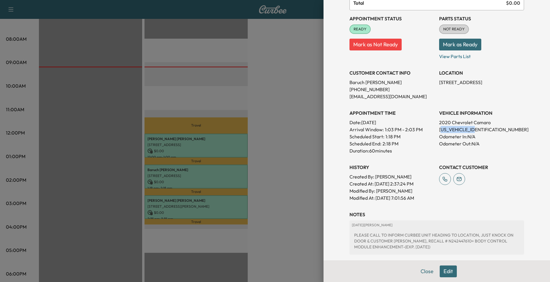
drag, startPoint x: 436, startPoint y: 130, endPoint x: 470, endPoint y: 130, distance: 34.5
click at [470, 130] on p "1G1FB1RX1L0125211" at bounding box center [481, 129] width 85 height 7
drag, startPoint x: 470, startPoint y: 130, endPoint x: 434, endPoint y: 130, distance: 35.7
click at [434, 130] on div "Appointment Status READY Mark as Not Ready Parts Status NOT READY Mark as Ready…" at bounding box center [436, 105] width 175 height 191
drag, startPoint x: 434, startPoint y: 129, endPoint x: 476, endPoint y: 130, distance: 41.9
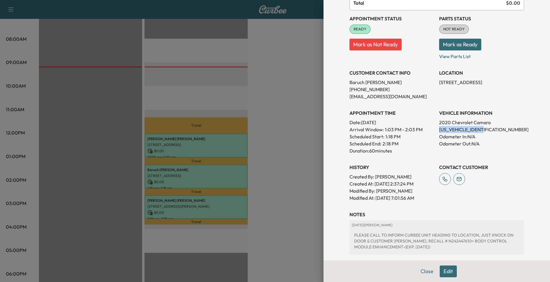
click at [476, 130] on div "Appointment Status READY Mark as Not Ready Parts Status NOT READY Mark as Ready…" at bounding box center [436, 105] width 175 height 191
drag, startPoint x: 476, startPoint y: 130, endPoint x: 471, endPoint y: 130, distance: 5.0
copy p "1G1FB1RX1L0125211"
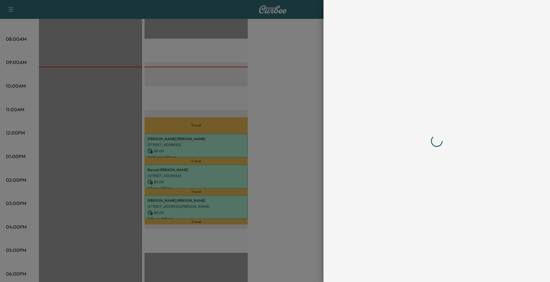
scroll to position [0, 0]
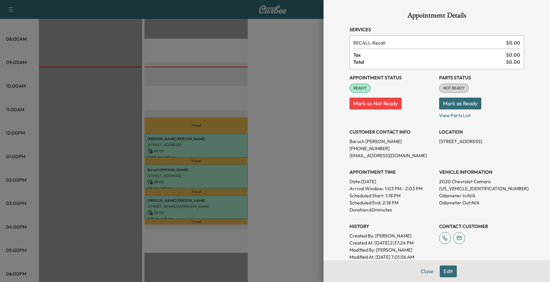
click at [258, 121] on div at bounding box center [275, 141] width 550 height 282
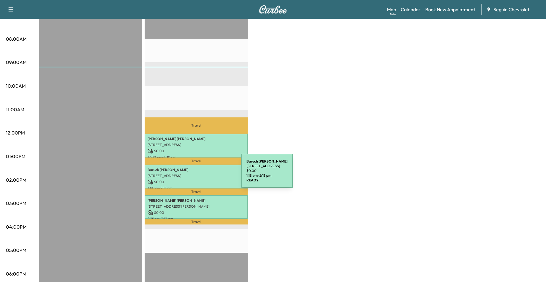
click at [197, 174] on p "2551 KATY ST, NEW BRAUNFELS, TX 78130, US" at bounding box center [195, 175] width 97 height 5
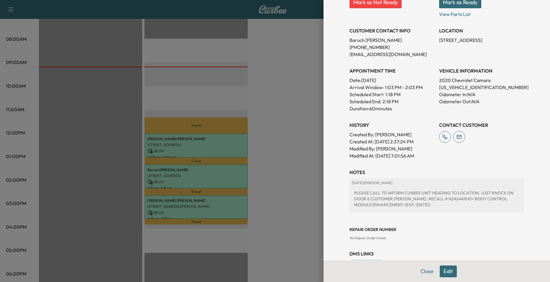
scroll to position [120, 0]
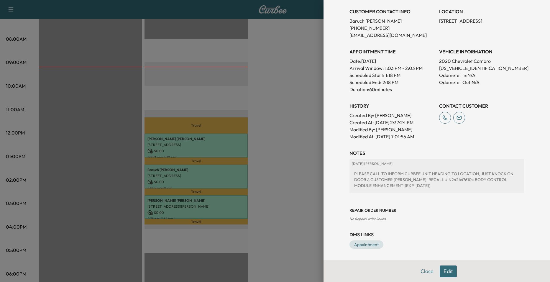
click at [451, 271] on button "Edit" at bounding box center [448, 271] width 17 height 12
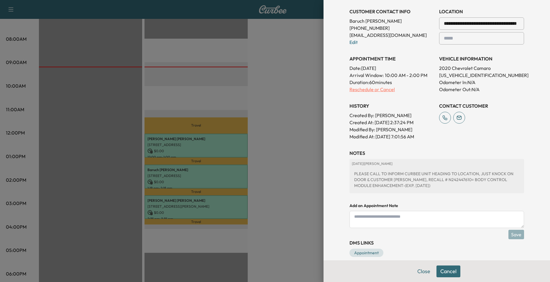
click at [388, 89] on p "Reschedule or Cancel" at bounding box center [391, 89] width 85 height 7
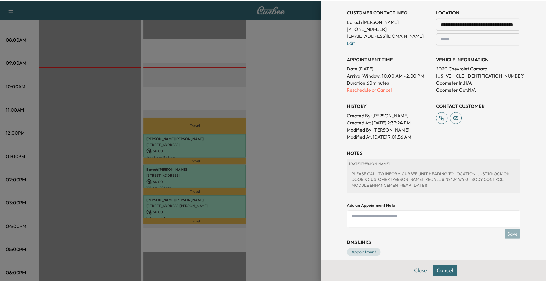
scroll to position [0, 0]
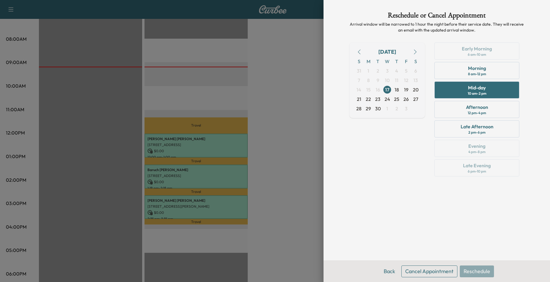
click at [440, 271] on button "Cancel Appointment" at bounding box center [429, 271] width 56 height 12
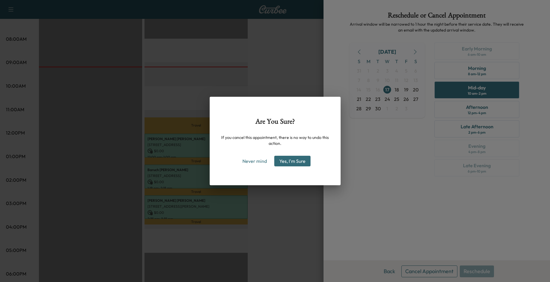
click at [298, 162] on button "Yes, I'm Sure" at bounding box center [292, 161] width 36 height 11
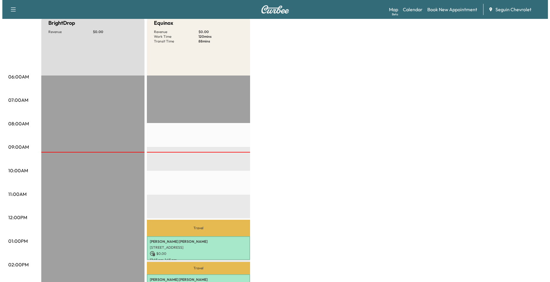
scroll to position [147, 0]
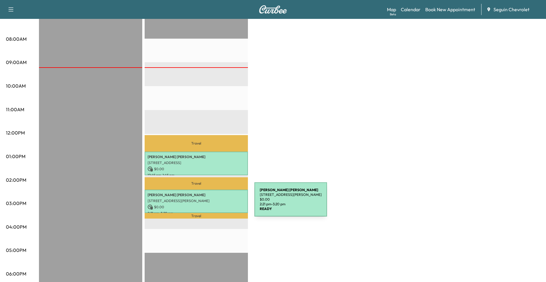
click at [210, 204] on p "$ 0.00" at bounding box center [195, 206] width 97 height 5
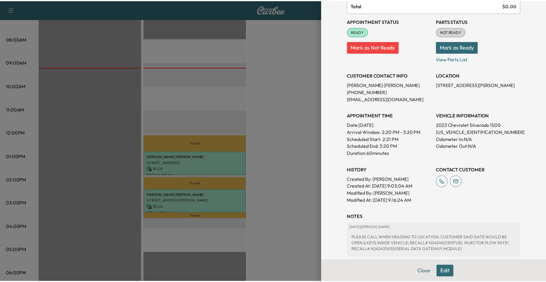
scroll to position [120, 0]
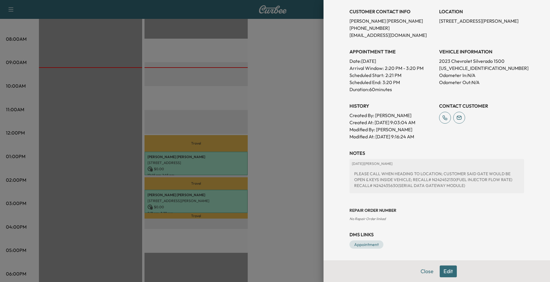
click at [179, 136] on div at bounding box center [275, 141] width 550 height 282
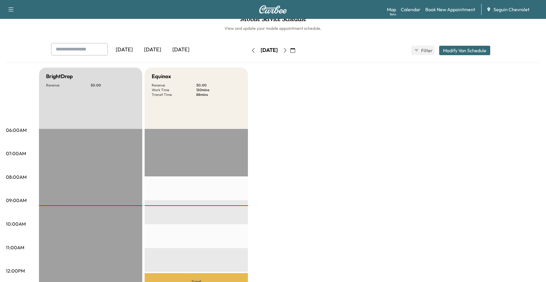
scroll to position [0, 0]
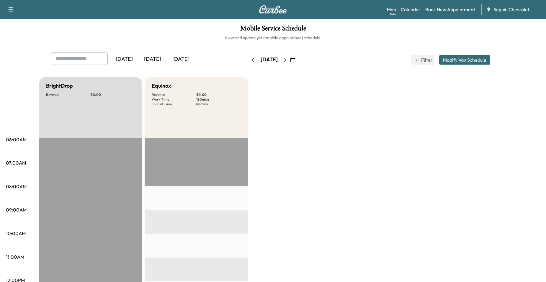
click at [90, 41] on div "Mobile Service Schedule View and update your mobile appointment schedule. [DATE…" at bounding box center [273, 272] width 546 height 506
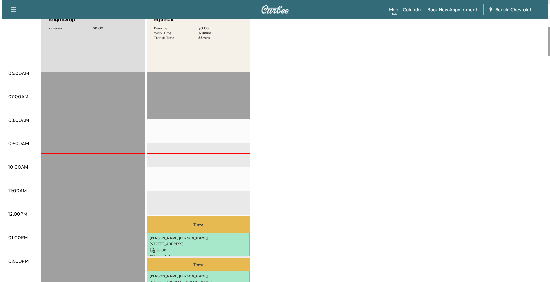
scroll to position [177, 0]
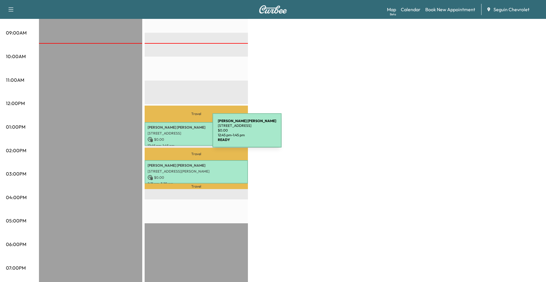
click at [168, 134] on div "[PERSON_NAME] [STREET_ADDRESS] $ 0.00 12:45 pm - 1:45 pm" at bounding box center [196, 134] width 103 height 24
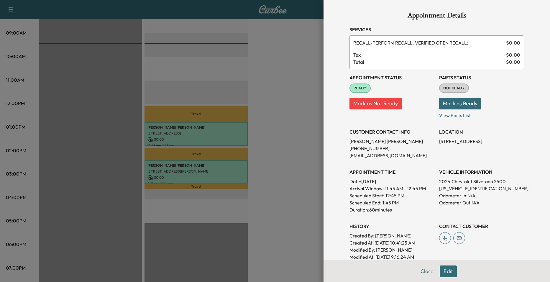
scroll to position [114, 0]
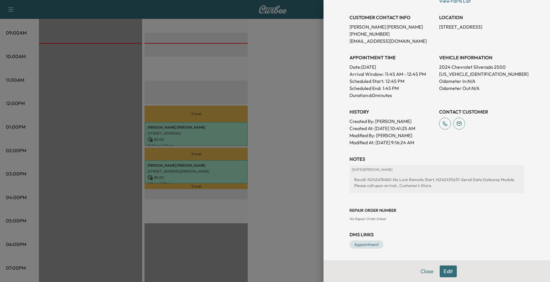
click at [205, 107] on div at bounding box center [275, 141] width 550 height 282
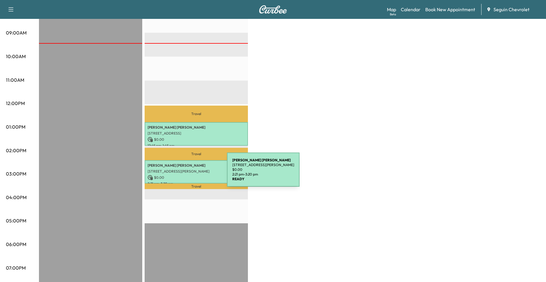
click at [183, 175] on p "$ 0.00" at bounding box center [195, 177] width 97 height 5
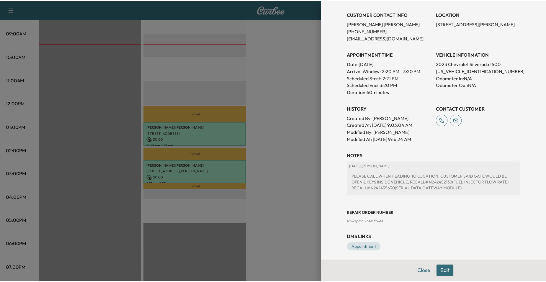
scroll to position [118, 0]
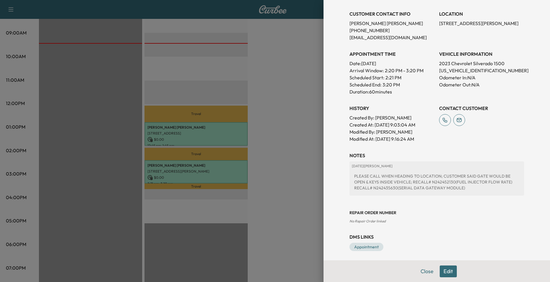
click at [273, 115] on div at bounding box center [275, 141] width 550 height 282
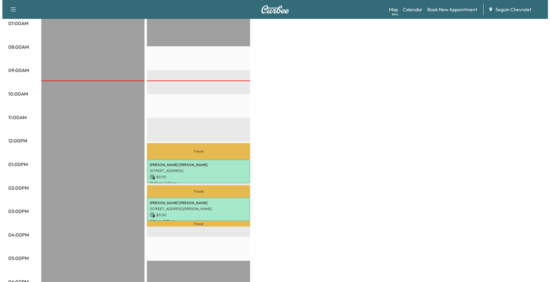
scroll to position [59, 0]
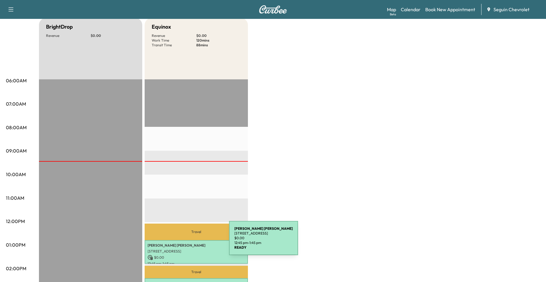
click at [185, 243] on p "[PERSON_NAME]" at bounding box center [195, 245] width 97 height 5
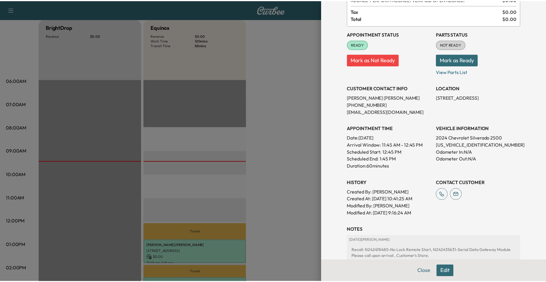
scroll to position [29, 0]
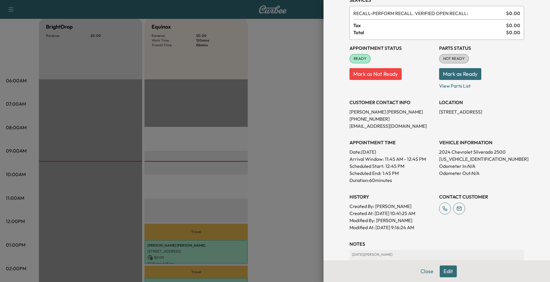
click at [292, 128] on div at bounding box center [275, 141] width 550 height 282
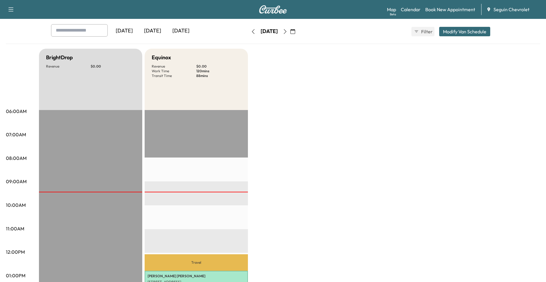
scroll to position [0, 0]
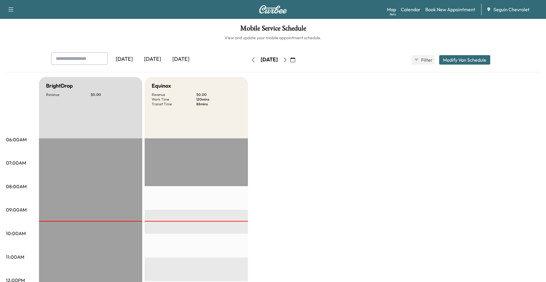
click at [290, 59] on button "button" at bounding box center [285, 59] width 10 height 9
click at [290, 61] on button "button" at bounding box center [285, 59] width 10 height 9
click at [290, 60] on button "button" at bounding box center [285, 59] width 10 height 9
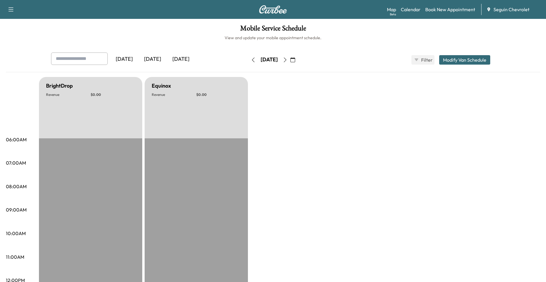
click at [298, 65] on div "[DATE] September 2025 S M T W T F S 31 1 2 3 4 5 6 7 8 9 10 11 12 13 14 15 16 1…" at bounding box center [273, 59] width 50 height 19
click at [290, 64] on button "button" at bounding box center [285, 59] width 10 height 9
click at [290, 63] on button "button" at bounding box center [285, 59] width 10 height 9
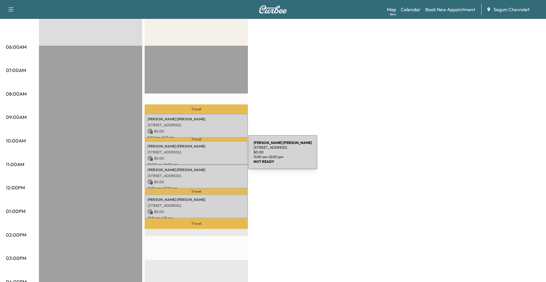
scroll to position [29, 0]
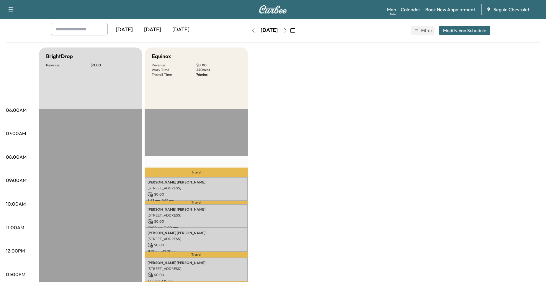
click at [290, 31] on button "button" at bounding box center [285, 30] width 10 height 9
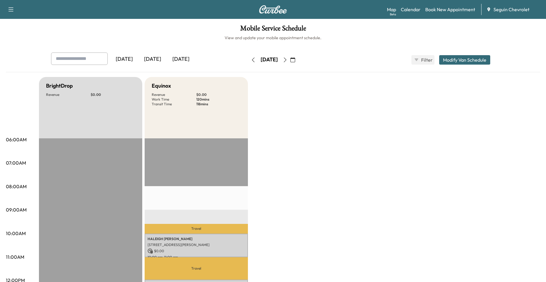
click at [290, 59] on button "button" at bounding box center [285, 59] width 10 height 9
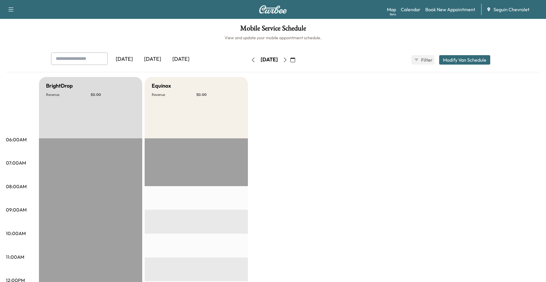
click at [248, 60] on button "button" at bounding box center [253, 59] width 10 height 9
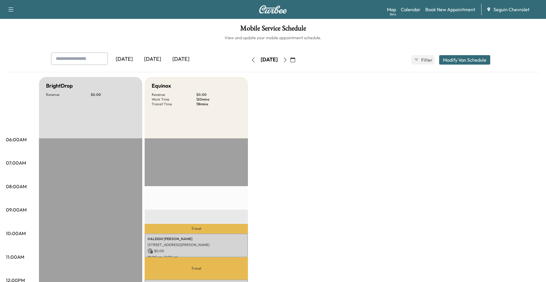
click at [290, 59] on button "button" at bounding box center [285, 59] width 10 height 9
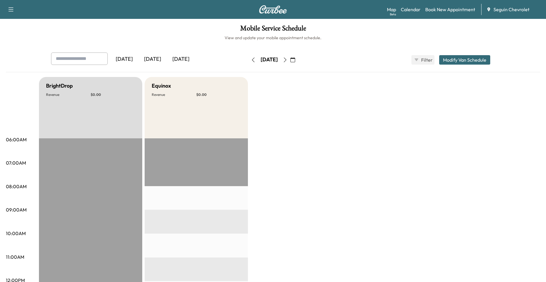
click at [287, 61] on icon "button" at bounding box center [285, 60] width 5 height 5
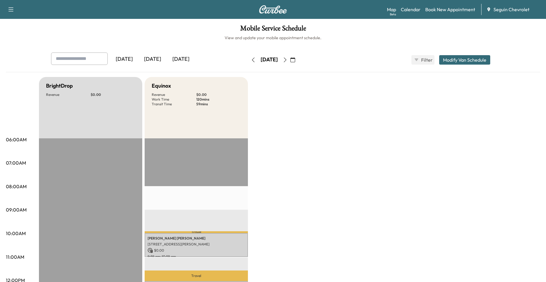
click at [290, 62] on button "button" at bounding box center [285, 59] width 10 height 9
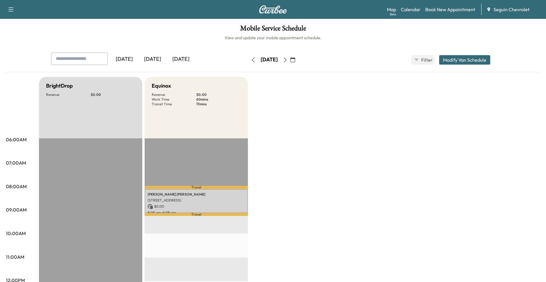
click at [298, 58] on button "button" at bounding box center [293, 59] width 10 height 9
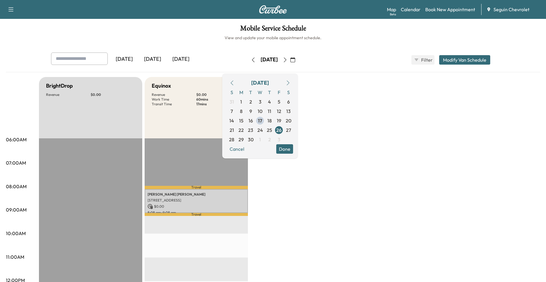
click at [287, 60] on icon "button" at bounding box center [285, 60] width 5 height 5
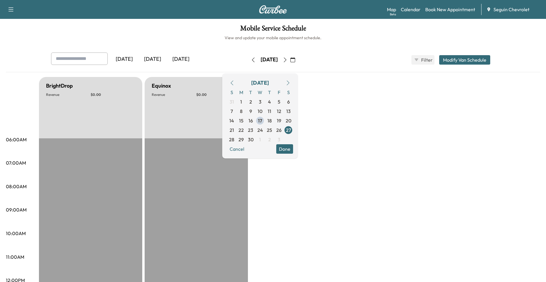
click at [287, 60] on icon "button" at bounding box center [285, 60] width 5 height 5
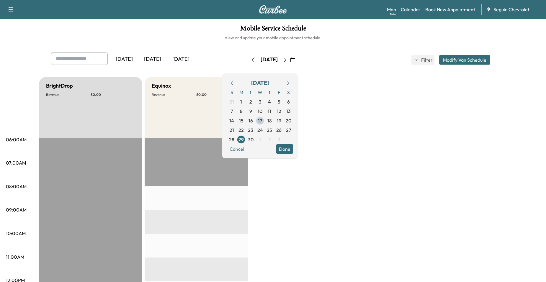
click at [287, 60] on icon "button" at bounding box center [285, 60] width 5 height 5
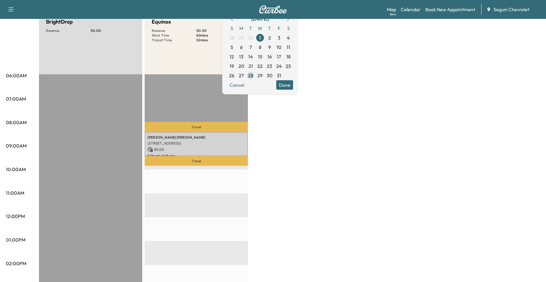
scroll to position [59, 0]
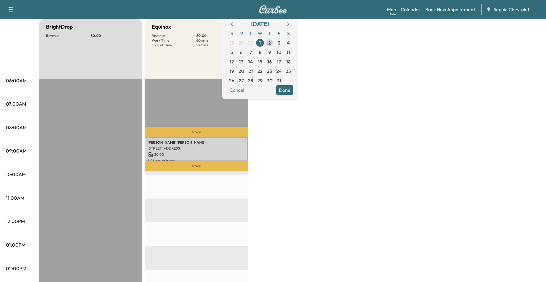
click at [274, 45] on span "2" at bounding box center [269, 42] width 9 height 9
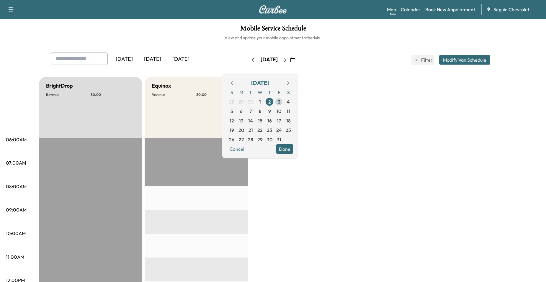
click at [283, 100] on span "3" at bounding box center [278, 101] width 9 height 9
click at [293, 147] on button "Done" at bounding box center [284, 148] width 17 height 9
